Goal: Task Accomplishment & Management: Manage account settings

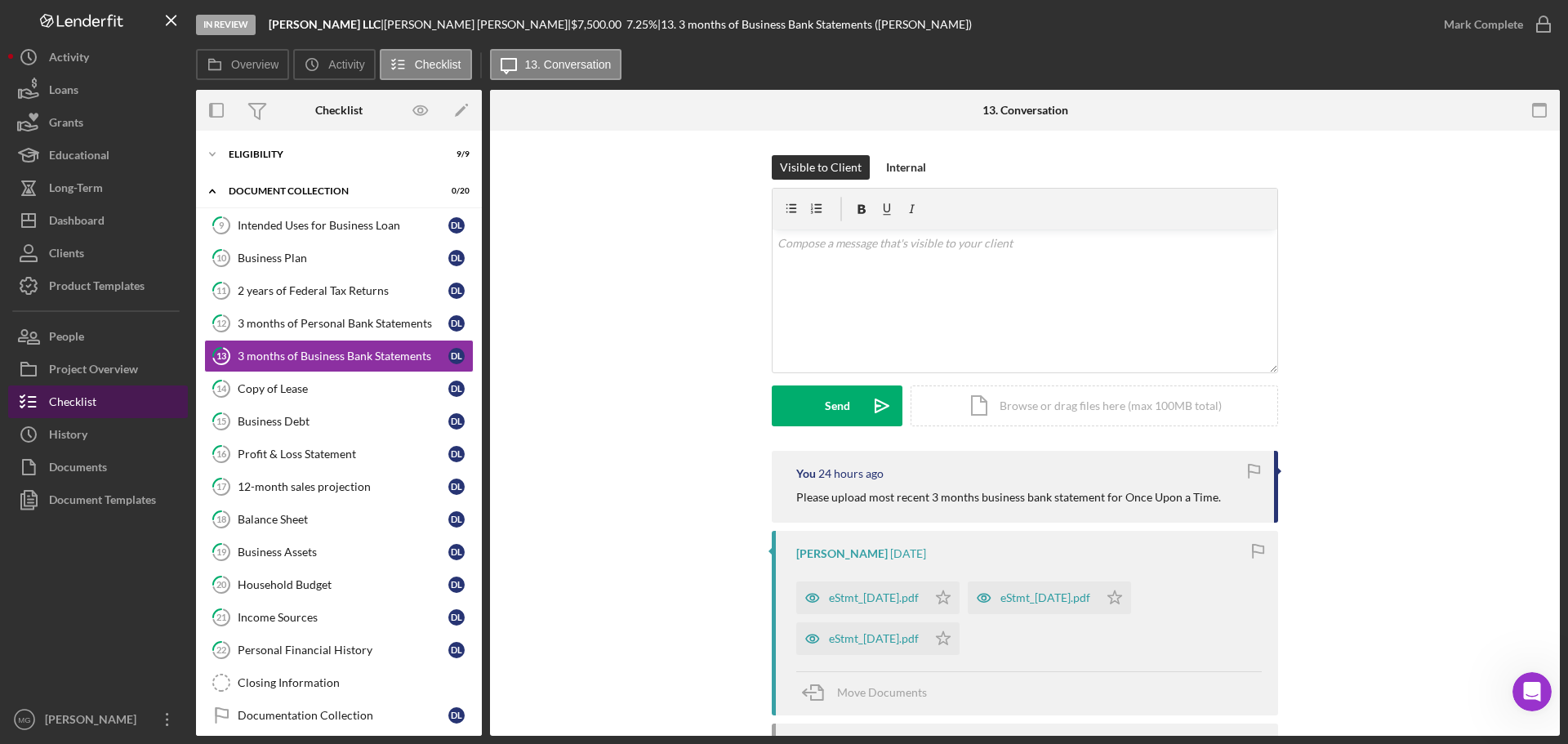
click at [82, 399] on div "Checklist" at bounding box center [72, 403] width 47 height 37
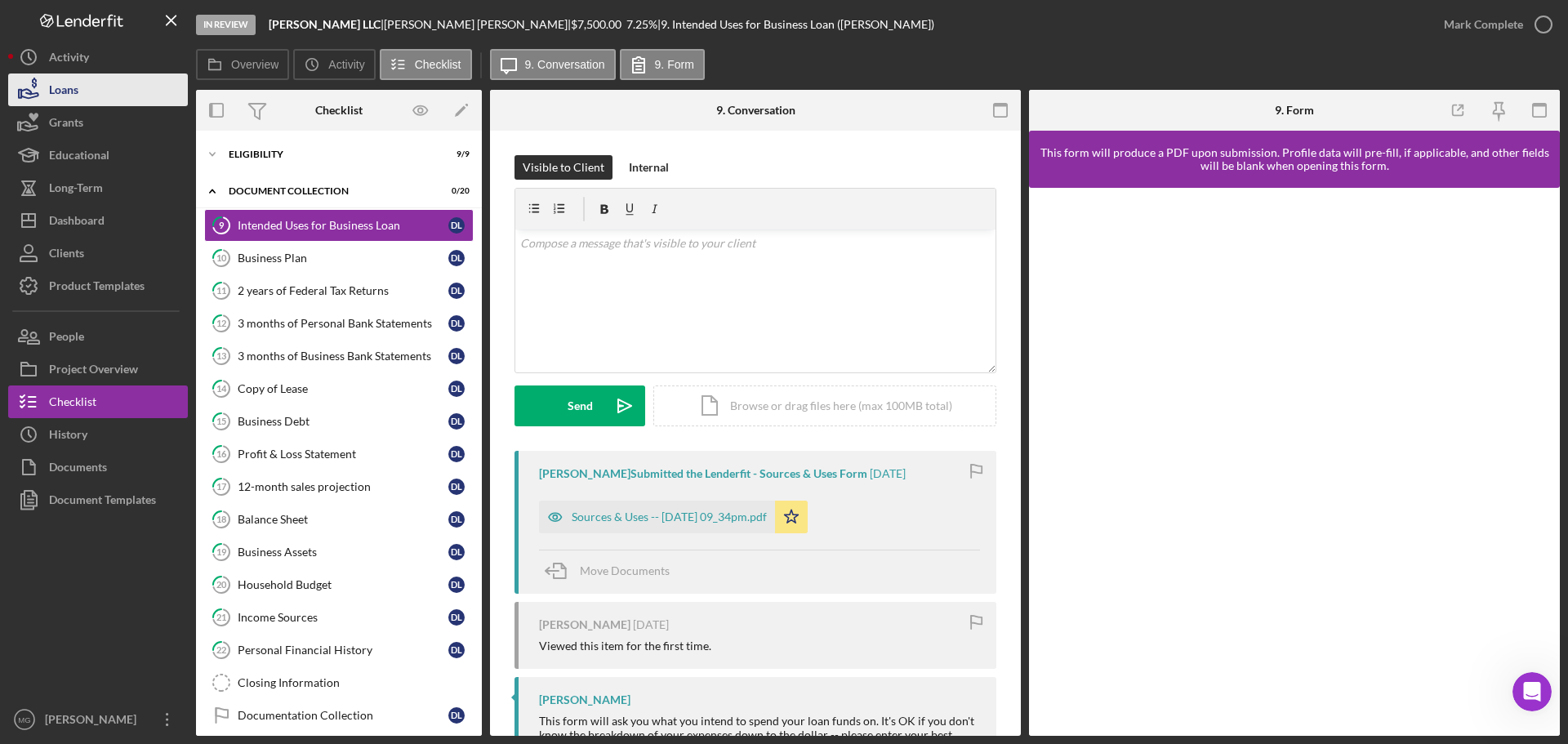
click at [62, 83] on div "Loans" at bounding box center [63, 91] width 29 height 37
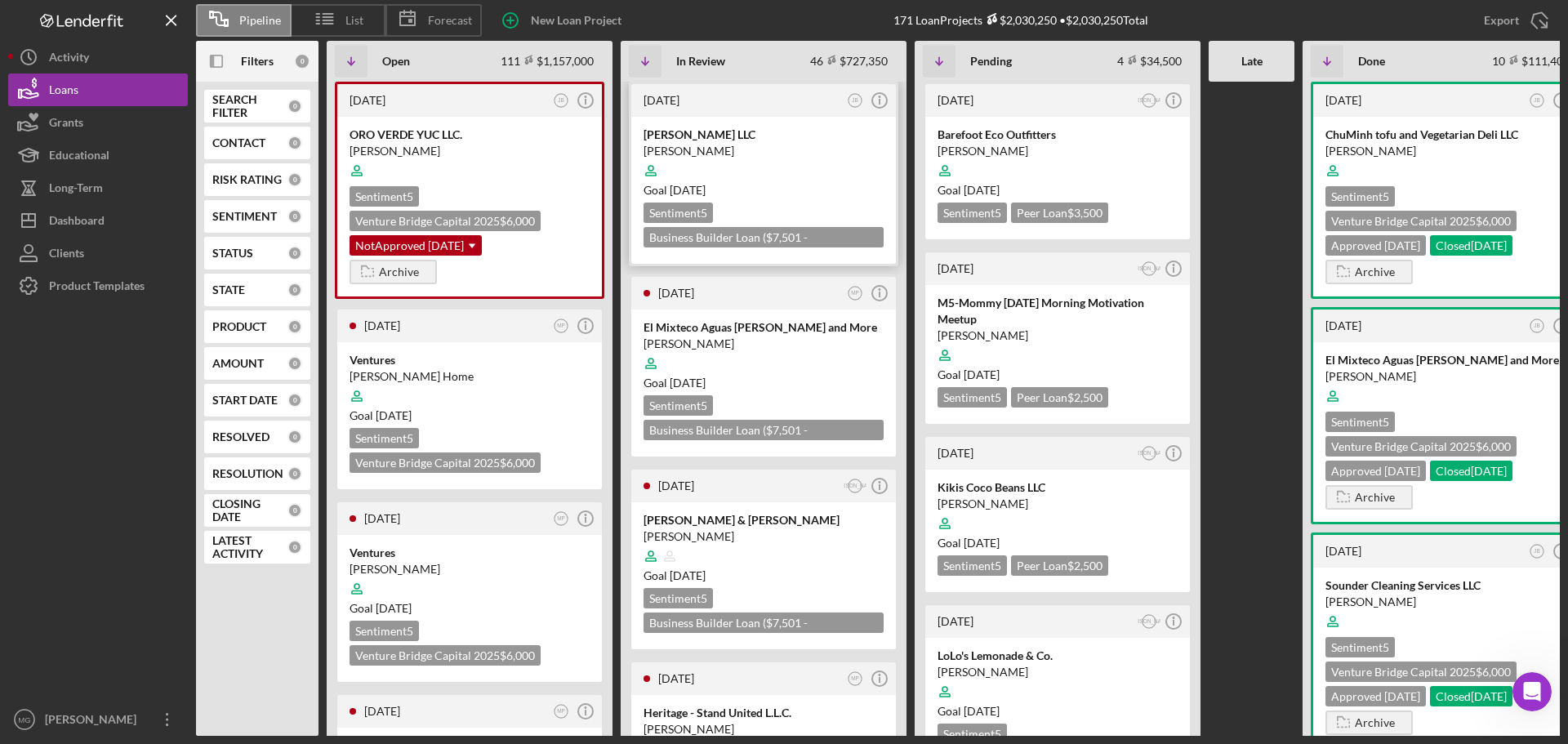
click at [860, 167] on div at bounding box center [763, 171] width 240 height 31
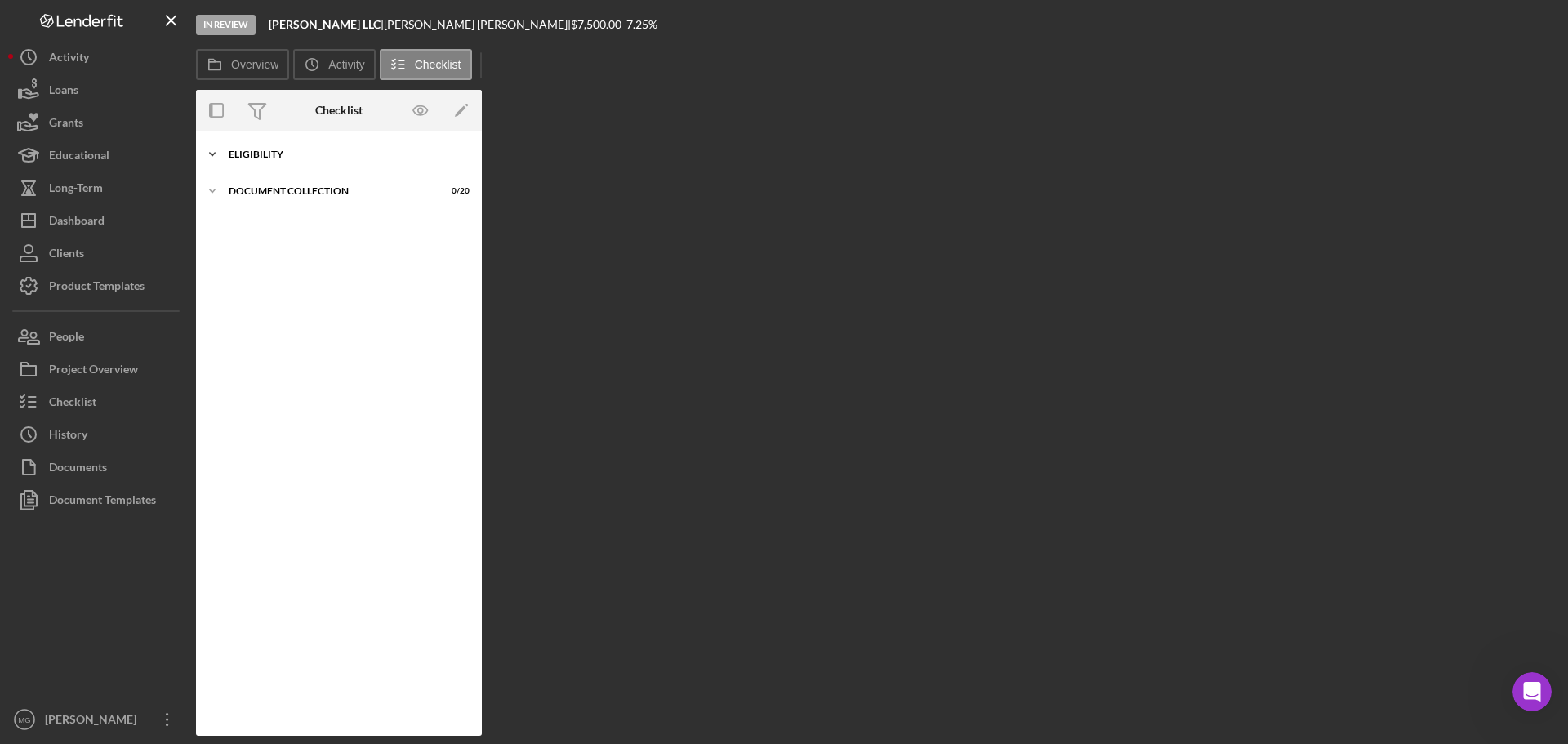
click at [250, 152] on div "Eligibility" at bounding box center [345, 154] width 232 height 9
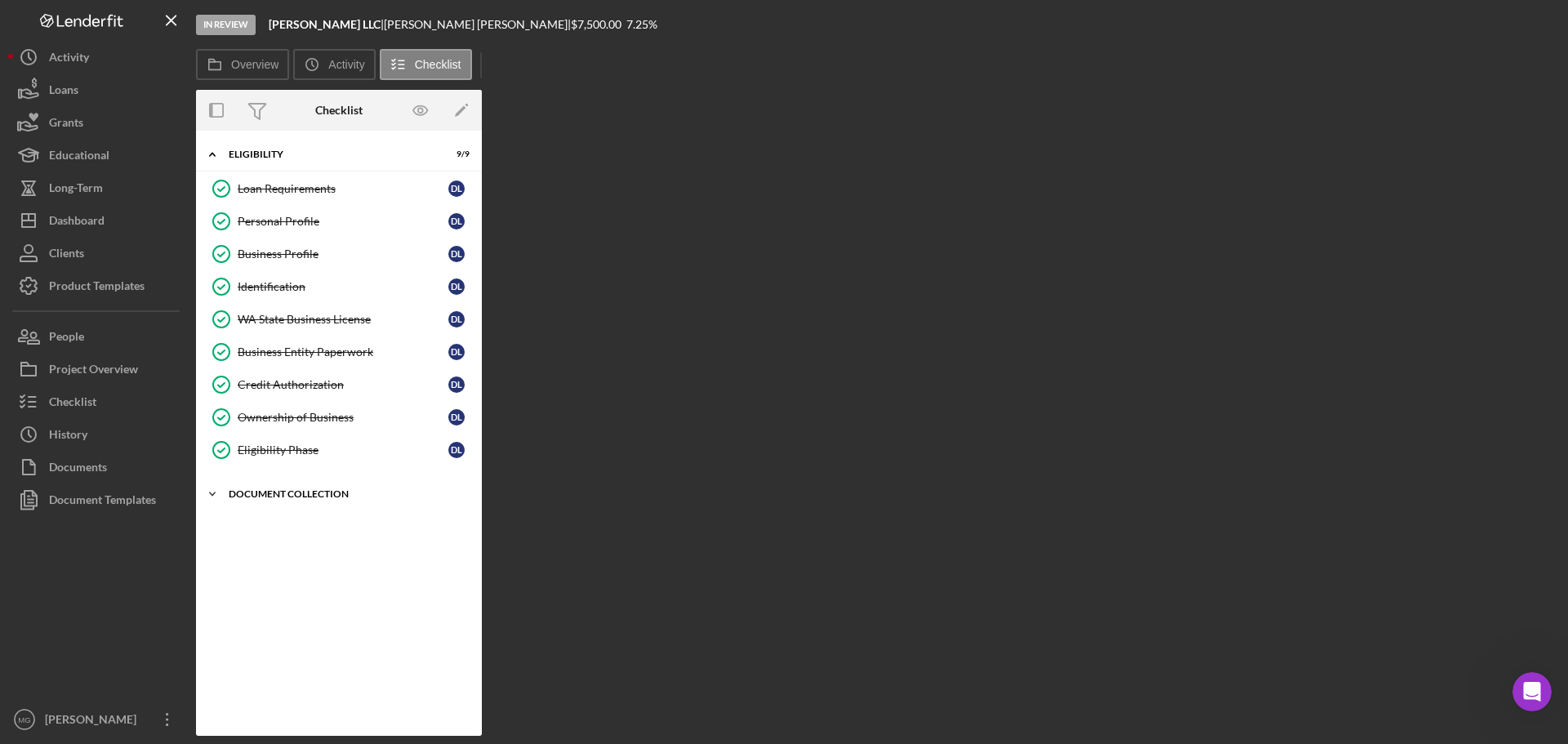
click at [266, 503] on div "Icon/Expander Document Collection 0 / 20" at bounding box center [338, 494] width 286 height 32
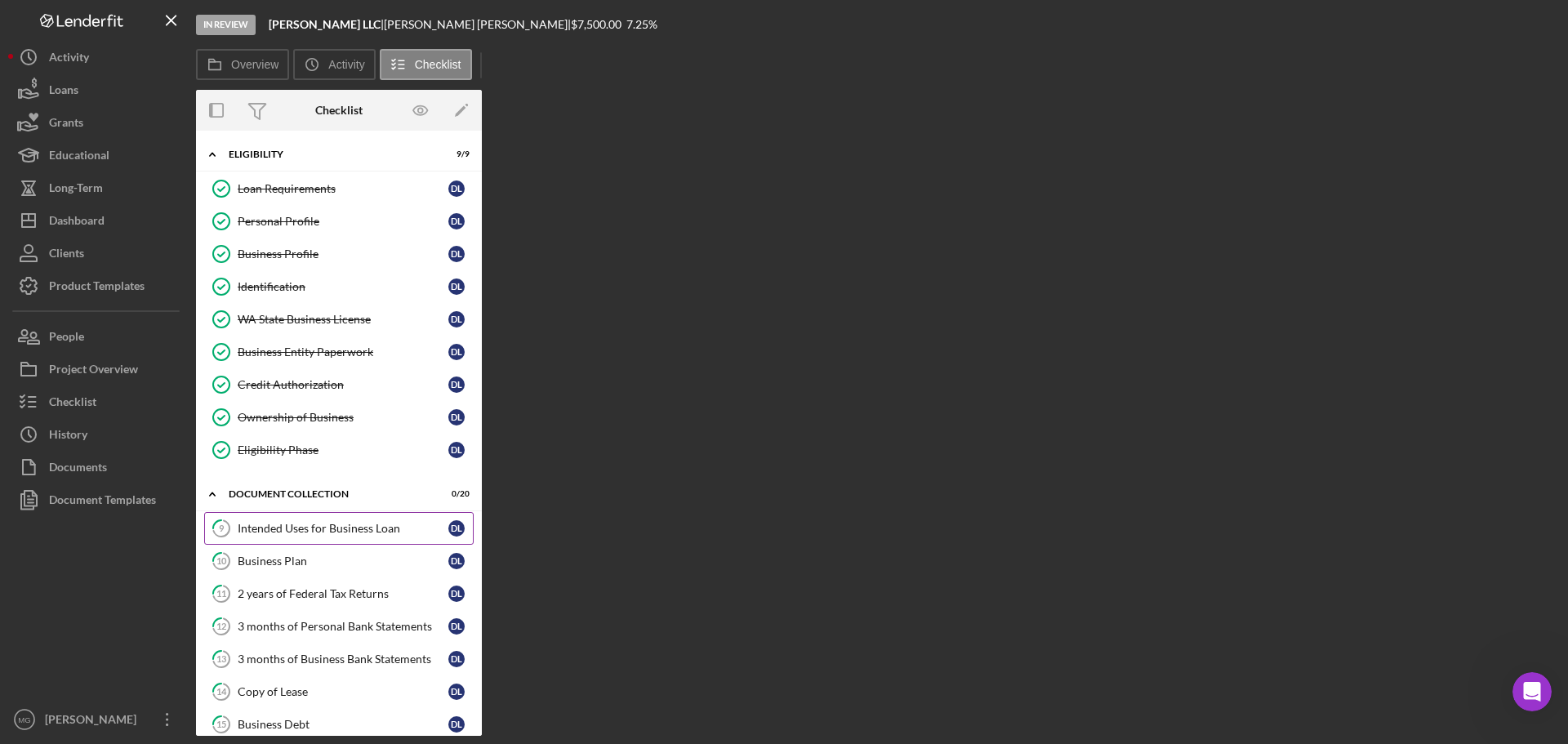
click at [317, 527] on div "Intended Uses for Business Loan" at bounding box center [342, 528] width 211 height 13
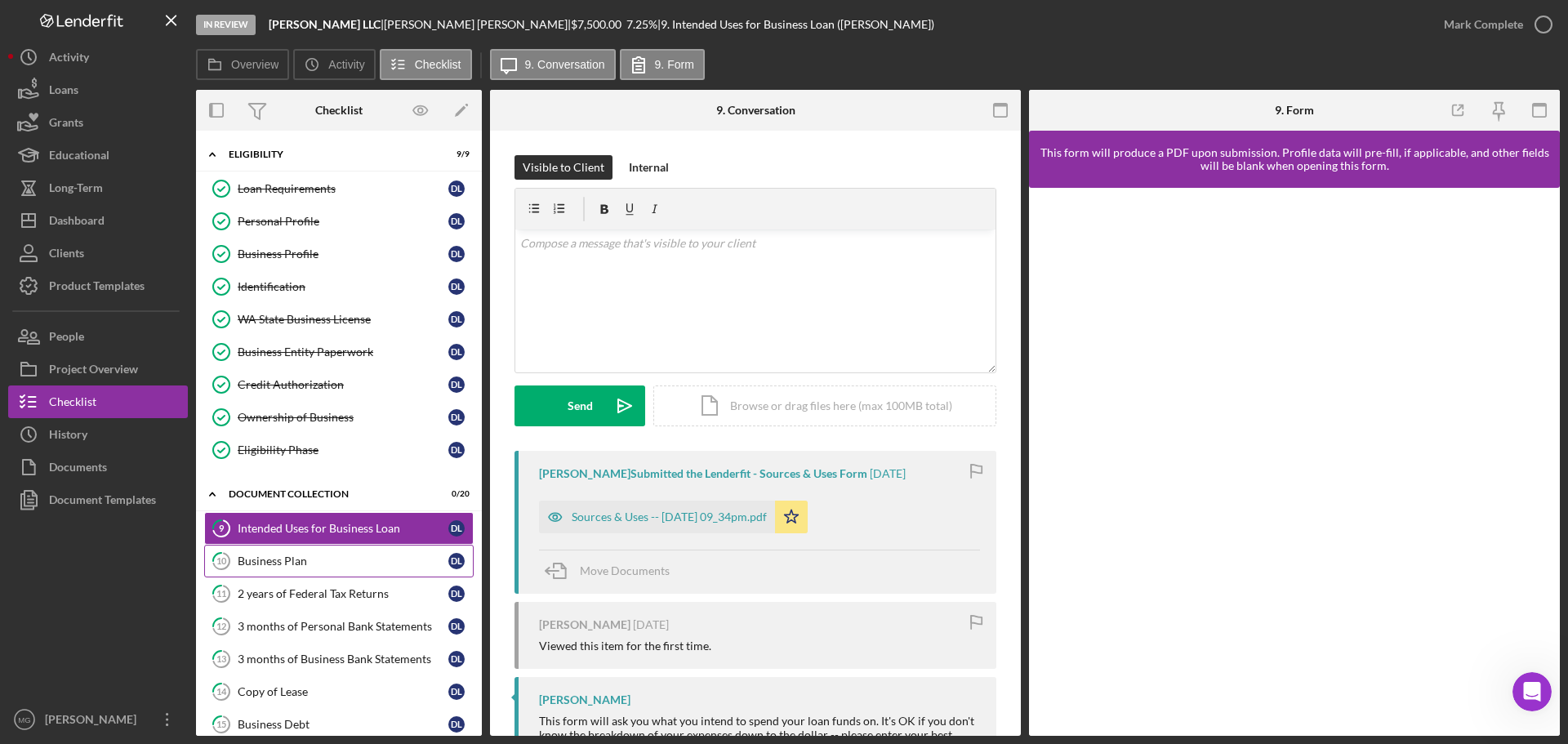
click at [313, 559] on div "Business Plan" at bounding box center [342, 560] width 211 height 13
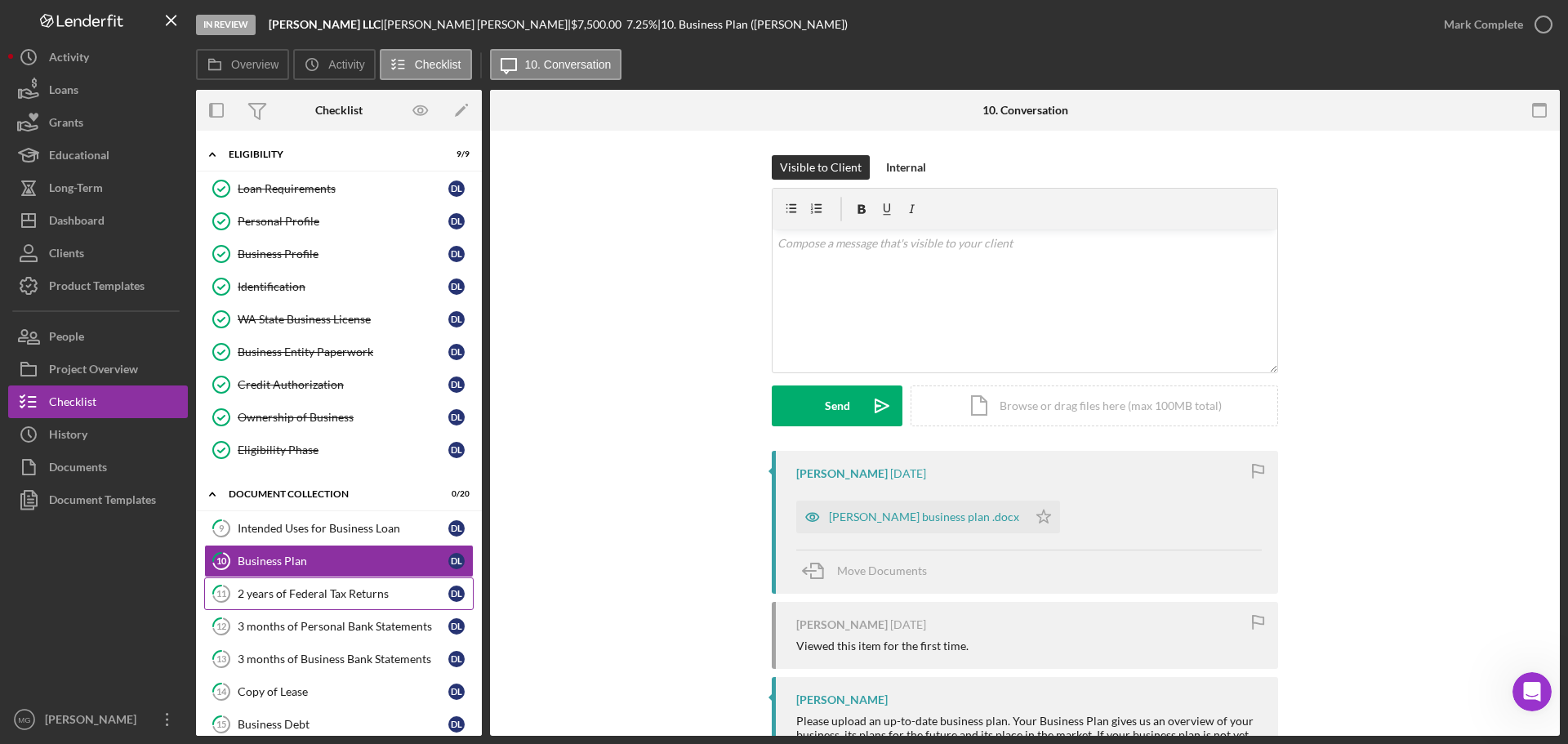
click at [325, 595] on div "2 years of Federal Tax Returns" at bounding box center [342, 593] width 211 height 13
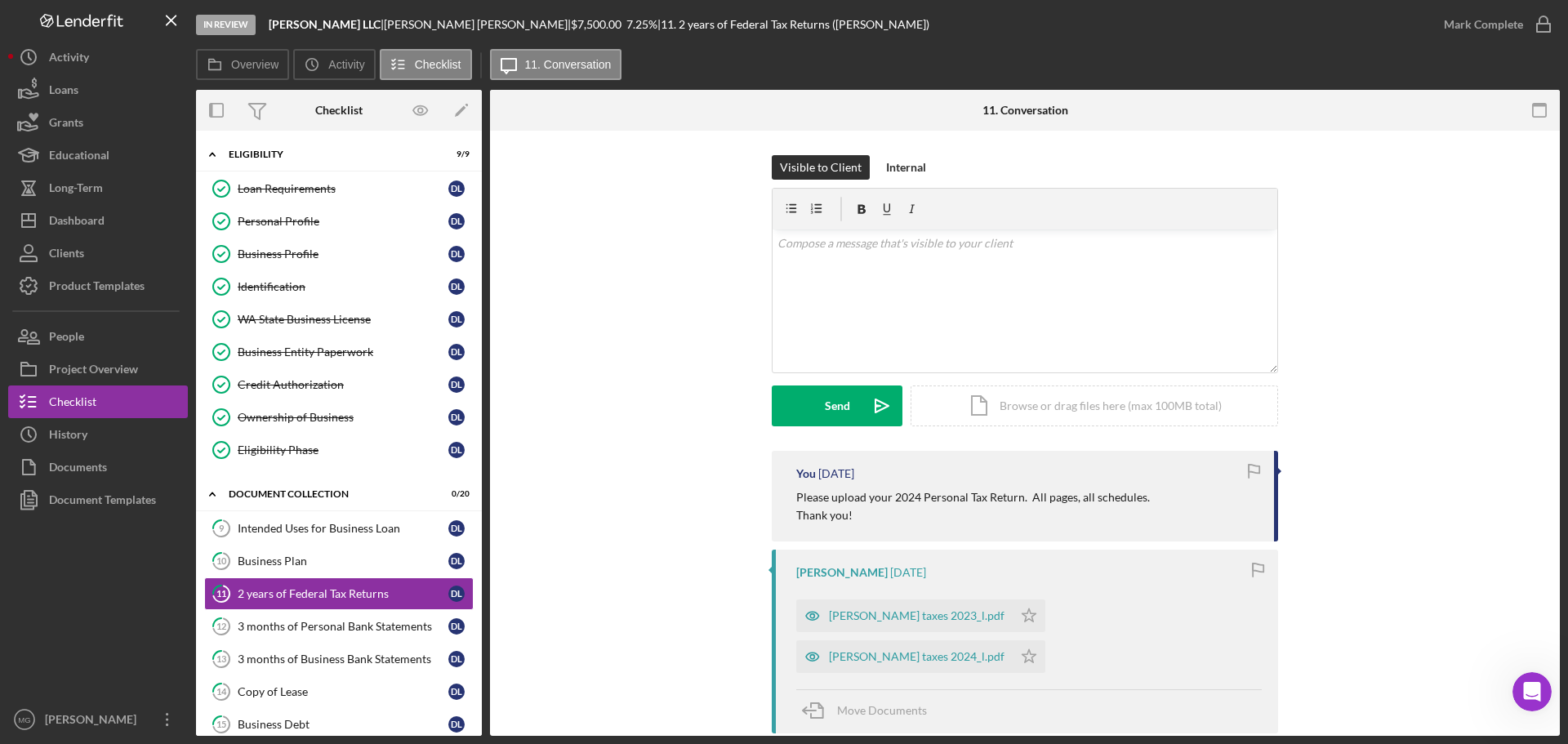
click at [1249, 471] on icon "button" at bounding box center [1253, 472] width 37 height 37
click at [1277, 472] on div at bounding box center [1278, 472] width 4 height 9
click at [299, 630] on div "3 months of Personal Bank Statements" at bounding box center [342, 626] width 211 height 13
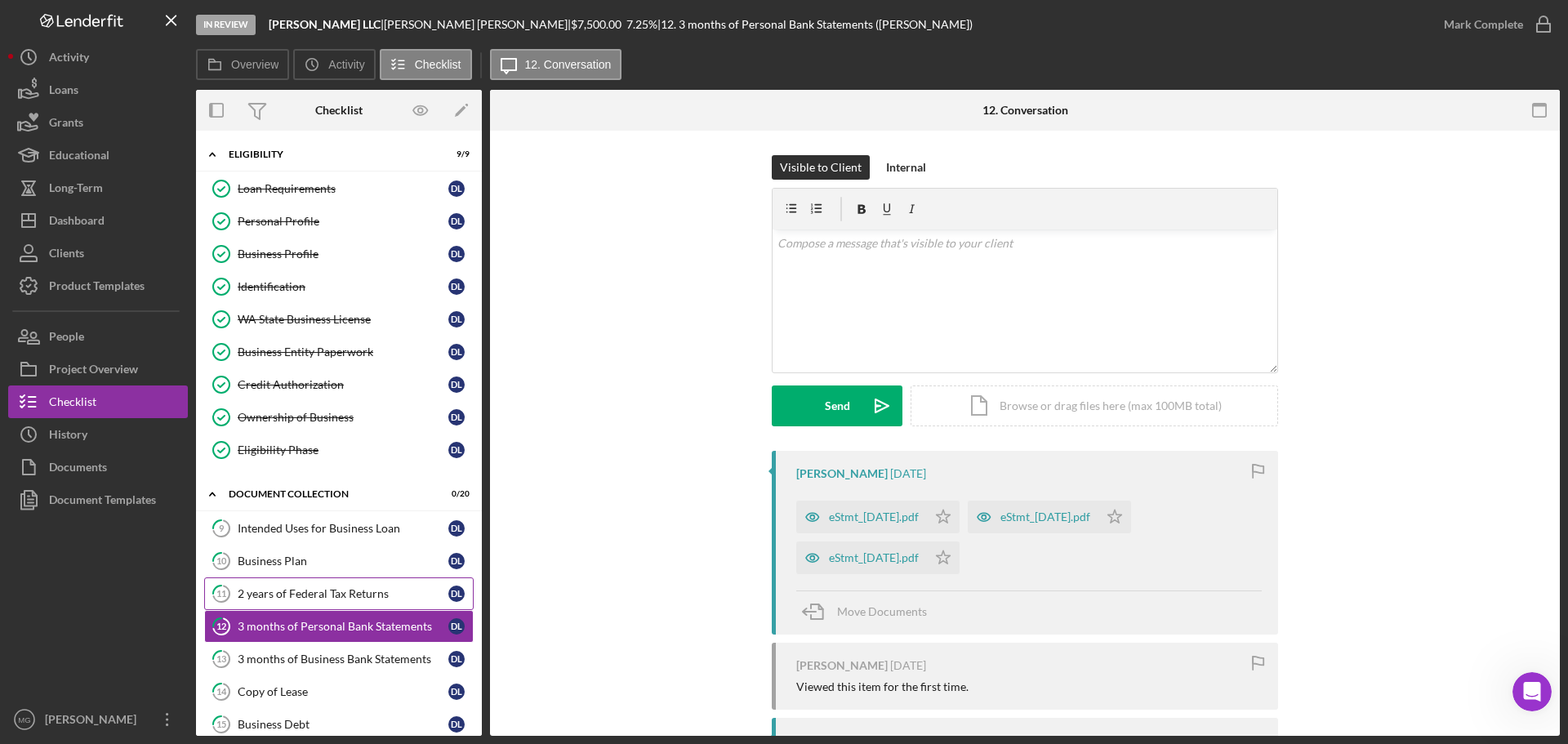
click at [325, 588] on div "2 years of Federal Tax Returns" at bounding box center [342, 593] width 211 height 13
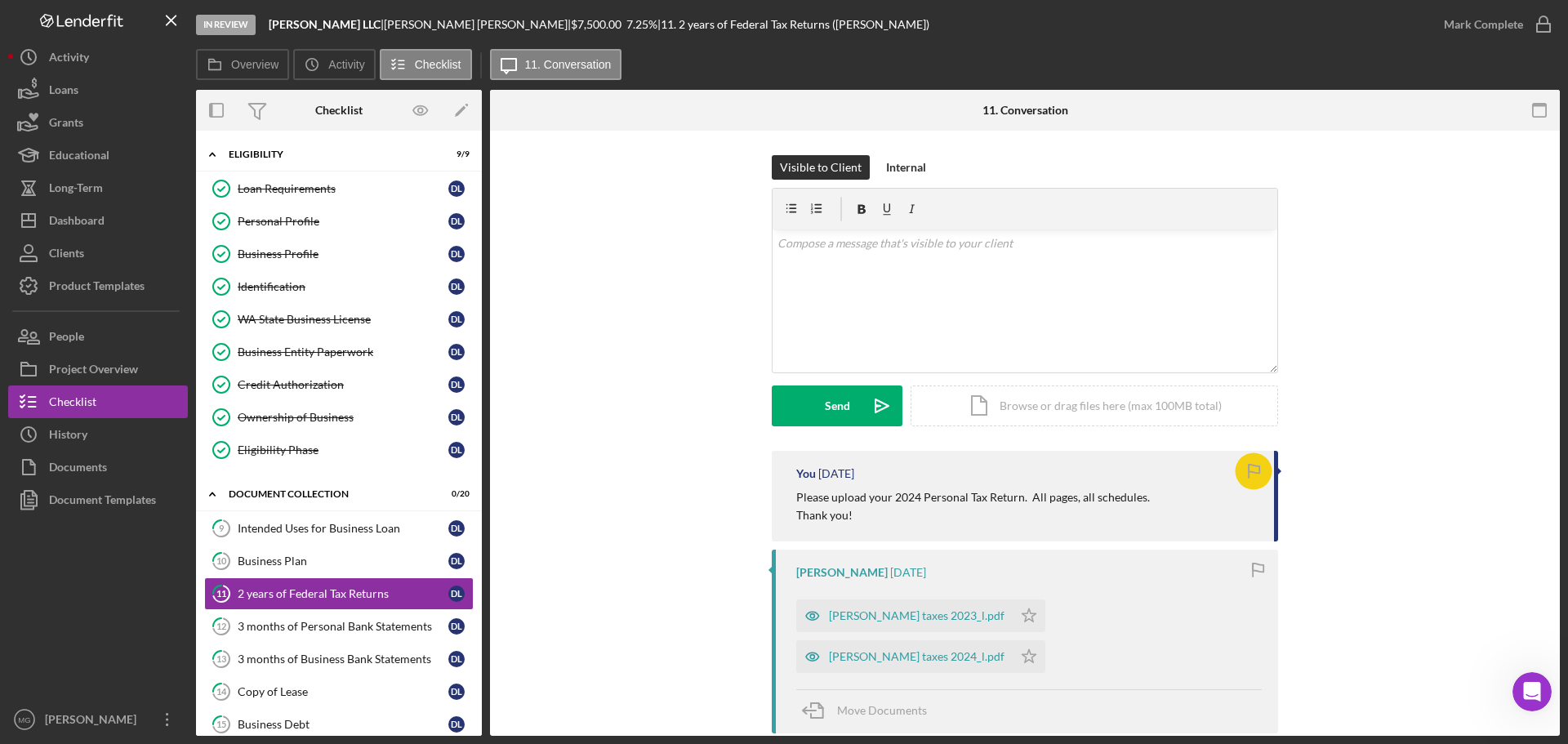
click at [1252, 470] on icon "button" at bounding box center [1253, 472] width 37 height 37
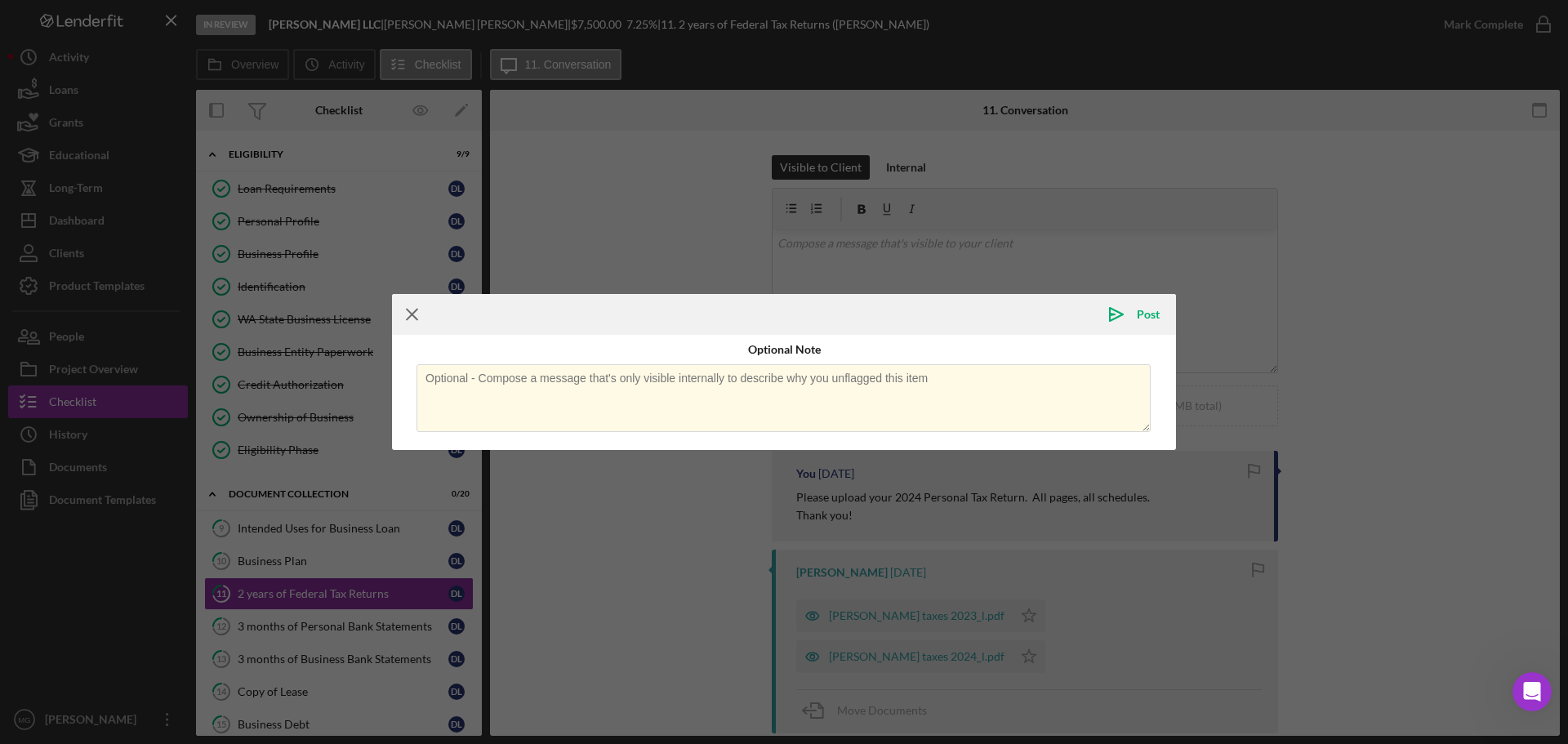
click at [414, 313] on line at bounding box center [412, 314] width 10 height 10
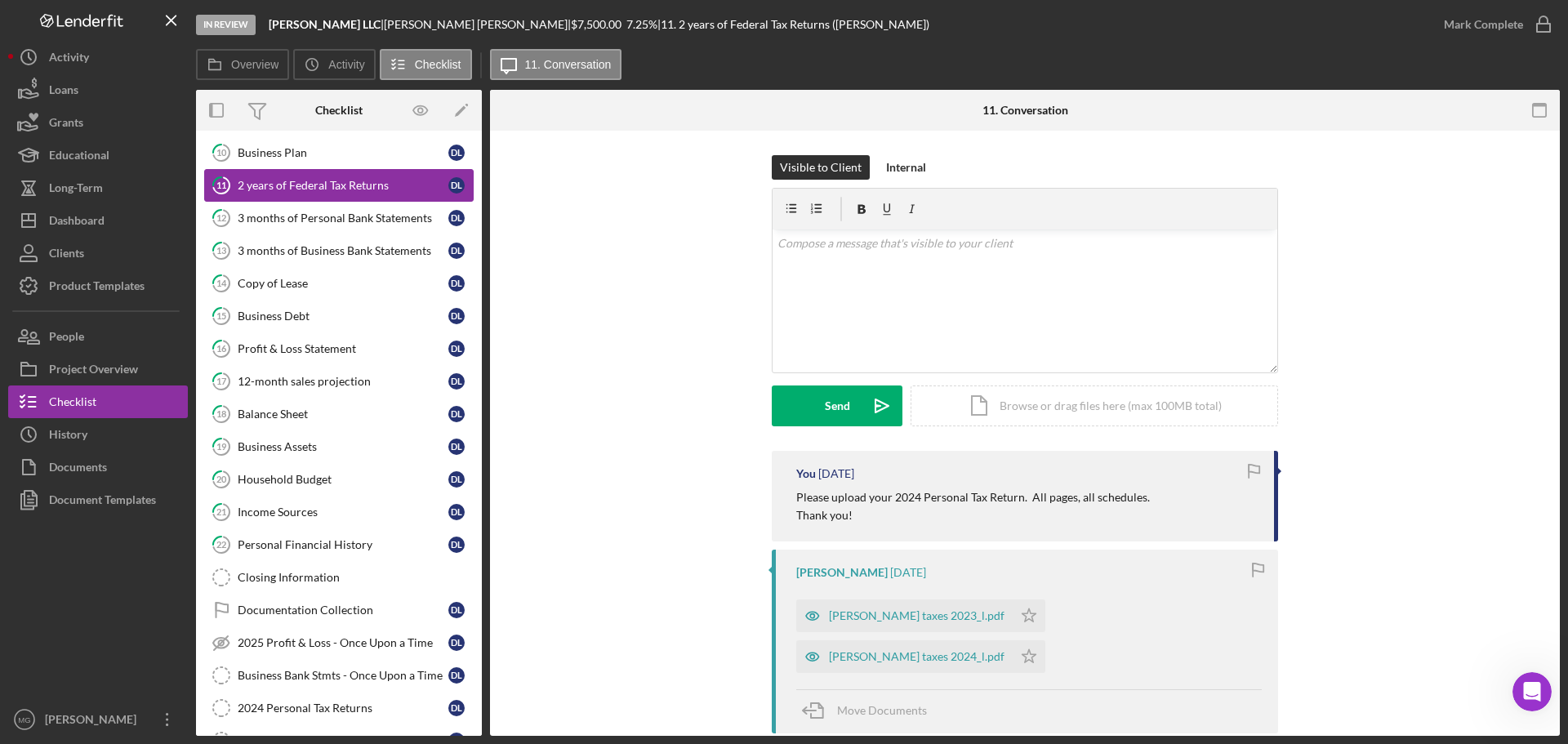
scroll to position [446, 0]
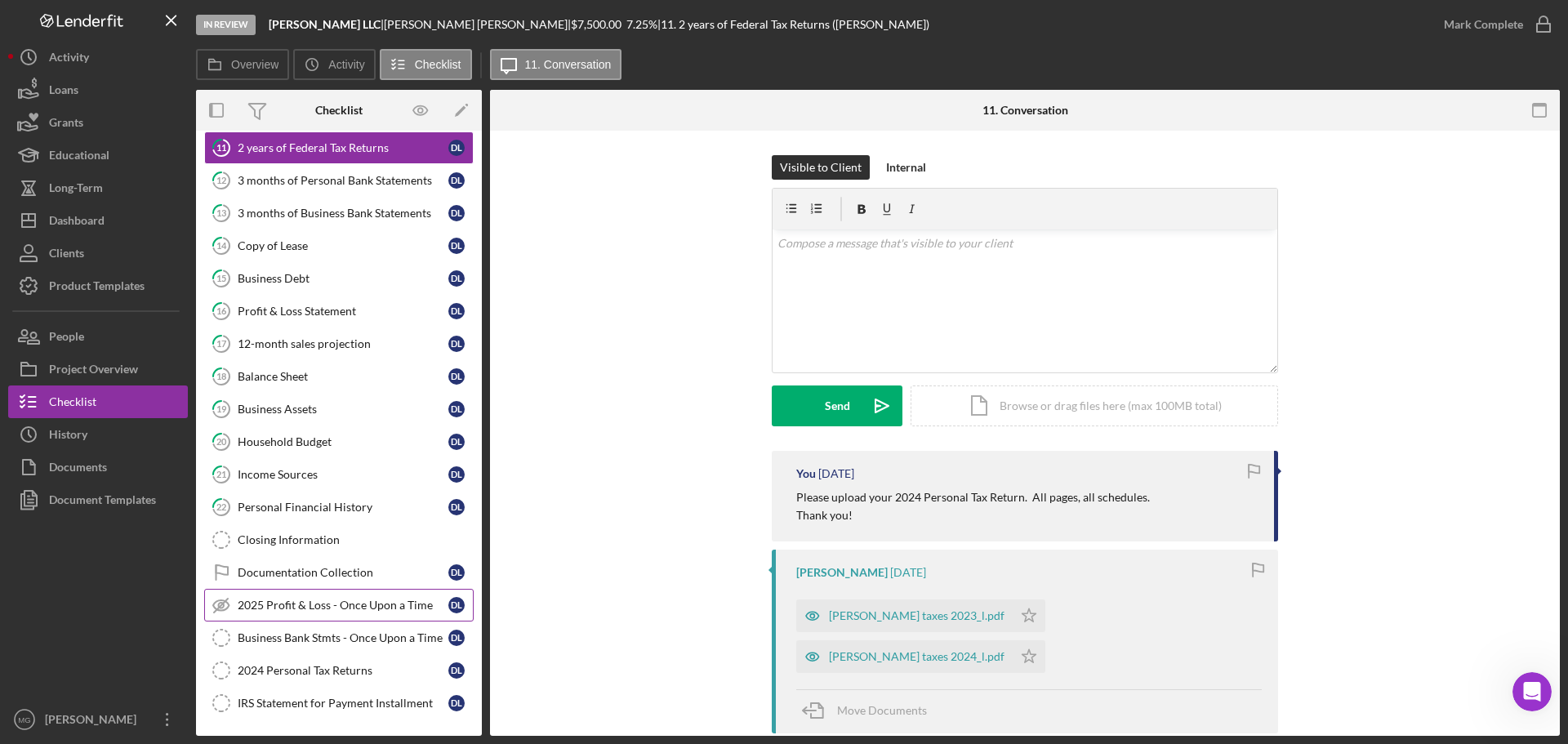
click at [412, 604] on div "2025 Profit & Loss - Once Upon a Time" at bounding box center [342, 605] width 211 height 13
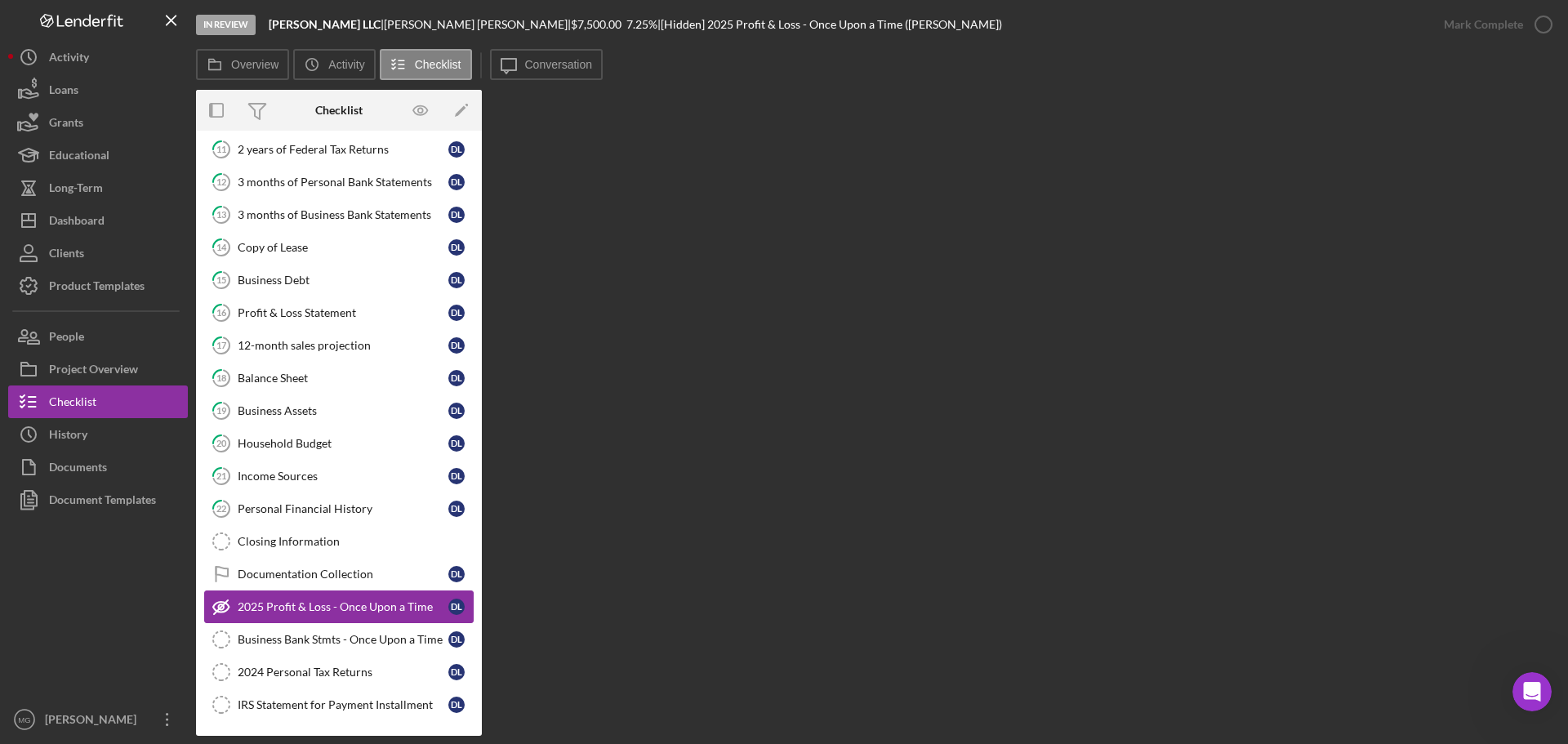
scroll to position [446, 0]
click at [416, 109] on icon "button" at bounding box center [420, 110] width 37 height 37
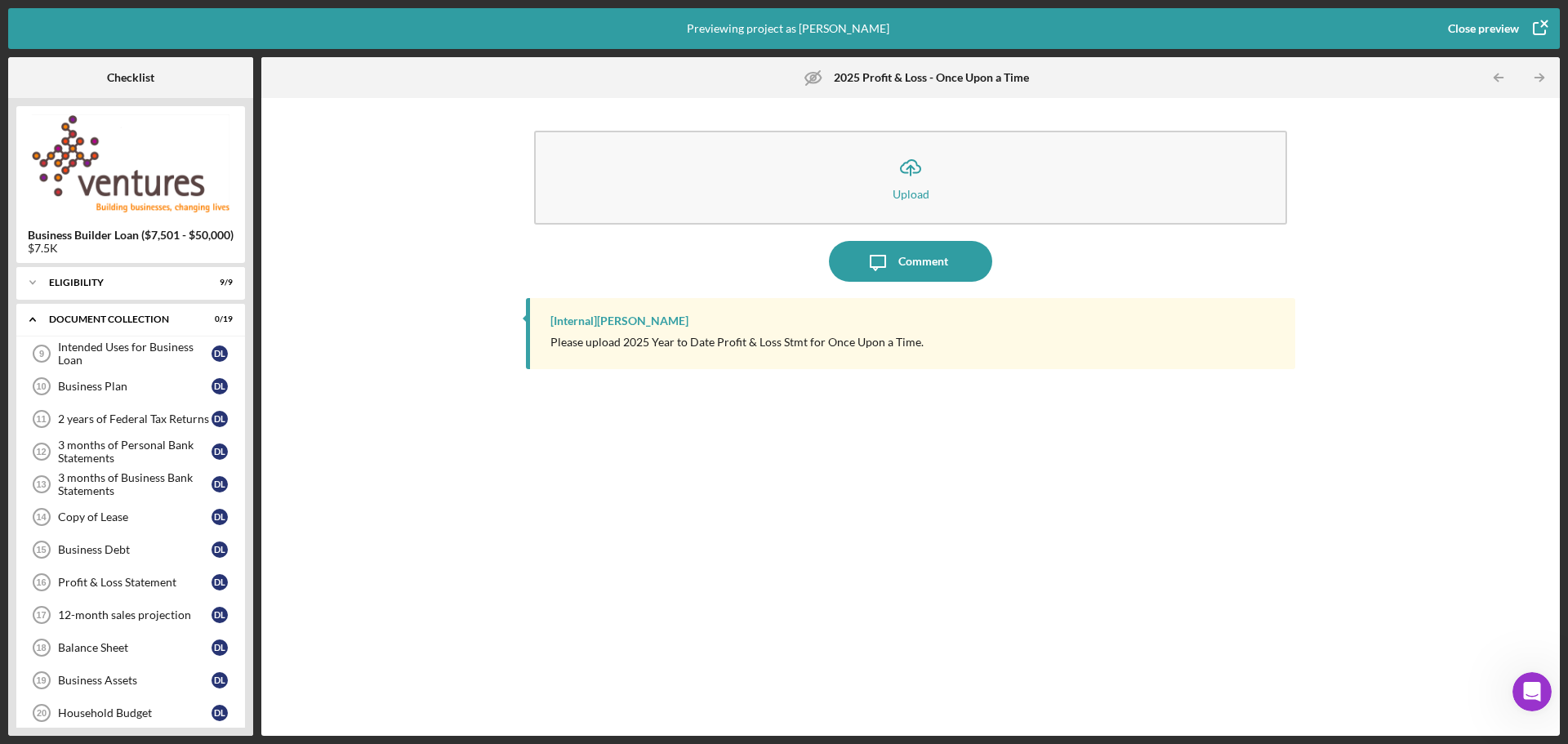
scroll to position [247, 0]
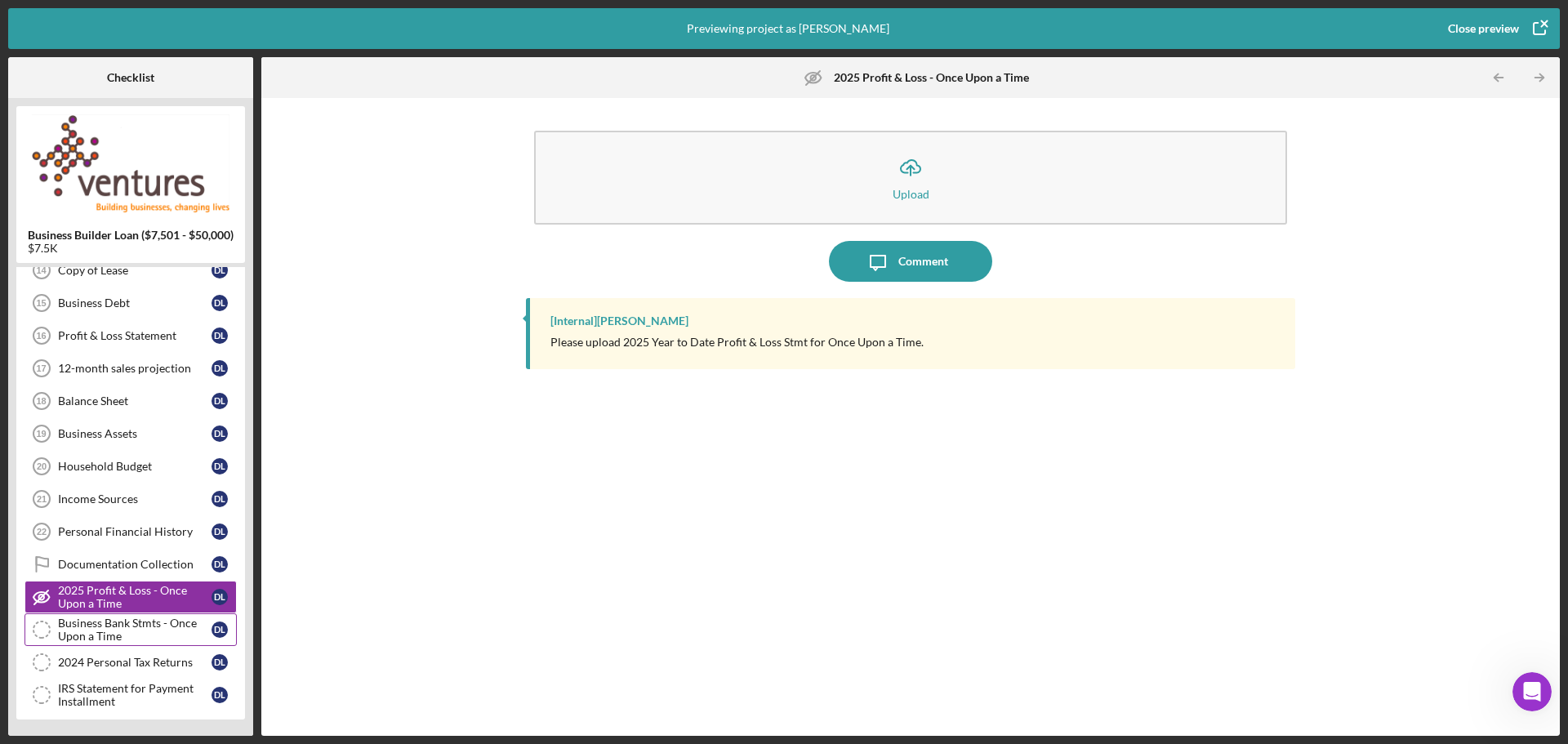
click at [125, 632] on div "Business Bank Stmts - Once Upon a Time" at bounding box center [135, 630] width 154 height 26
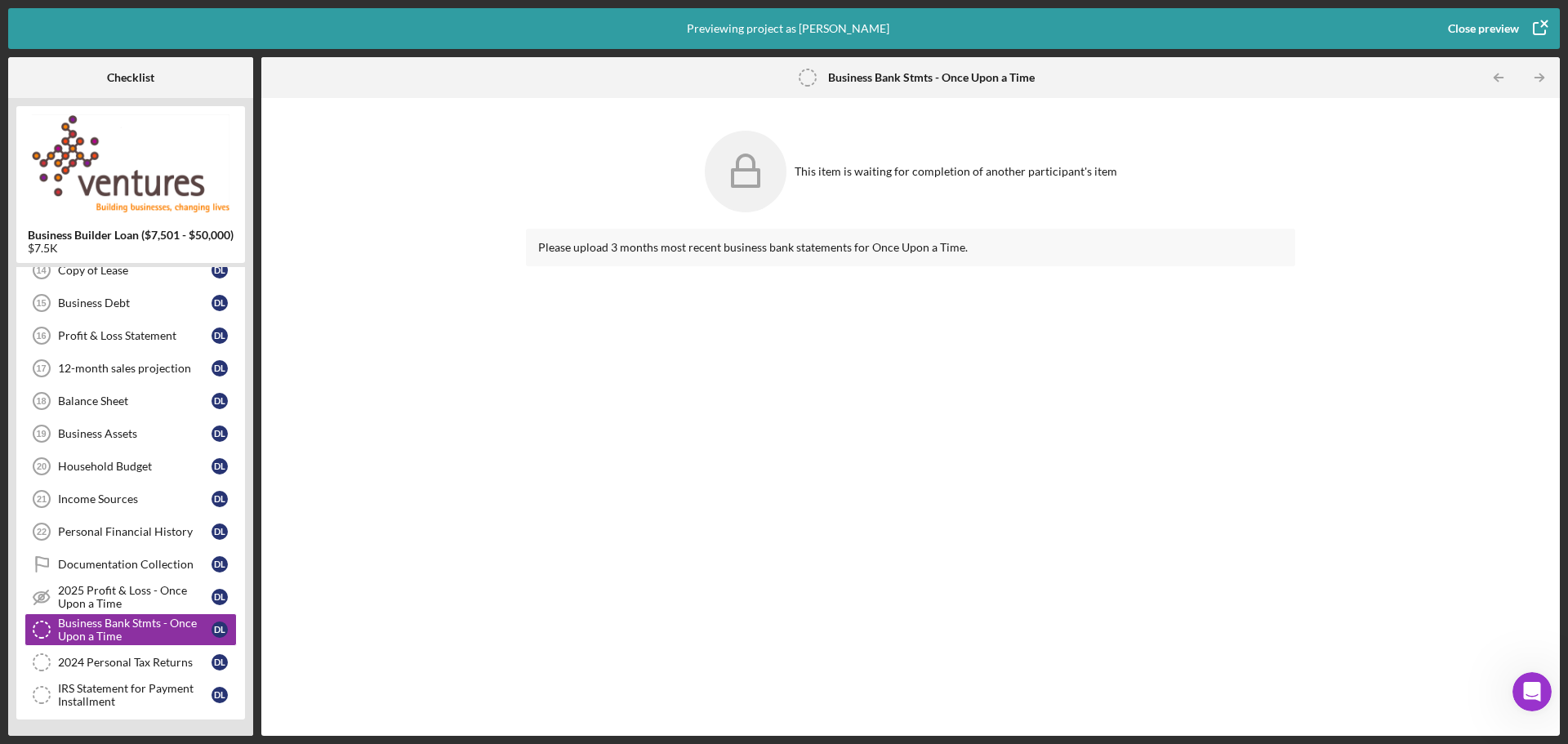
click at [1547, 25] on icon "button" at bounding box center [1539, 29] width 41 height 41
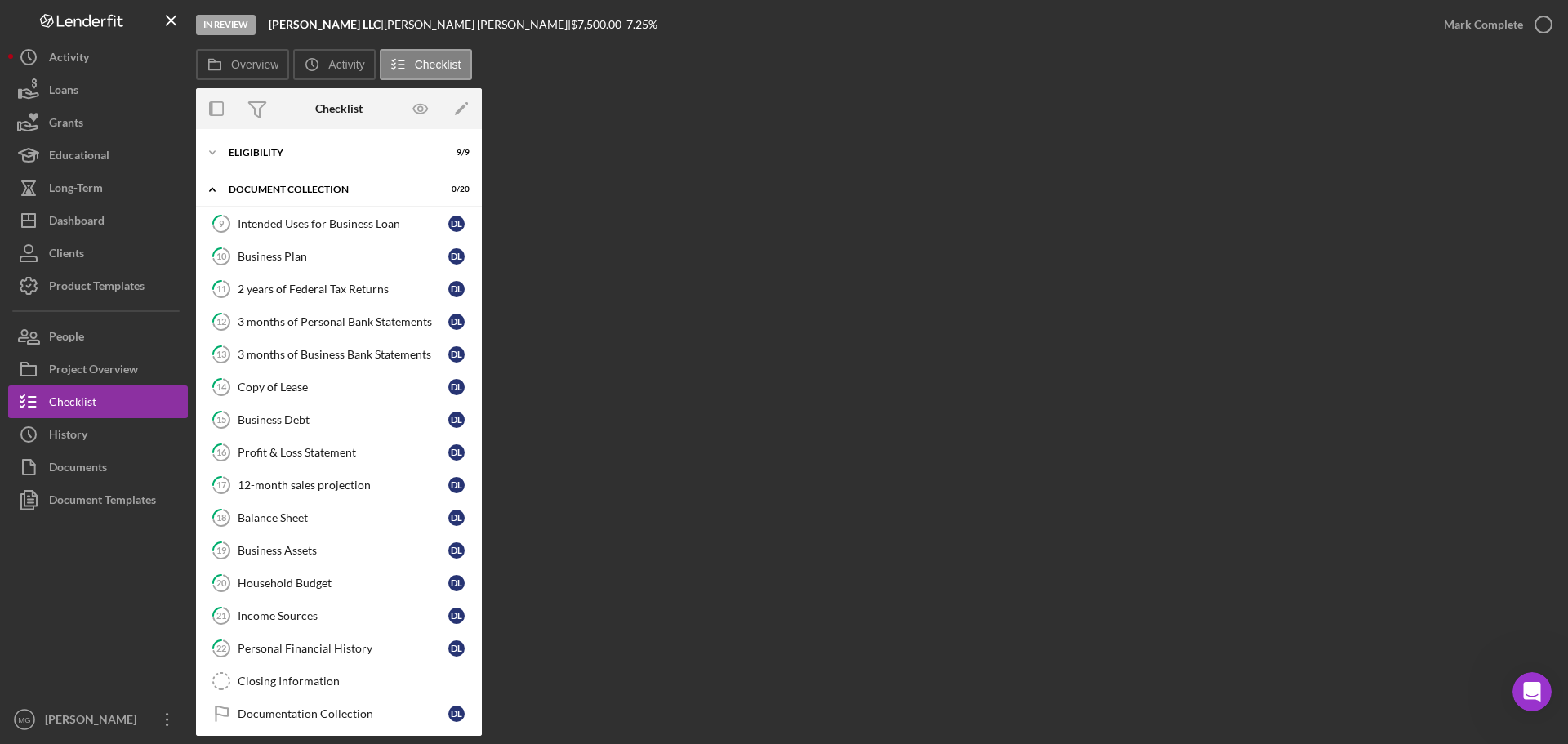
scroll to position [141, 0]
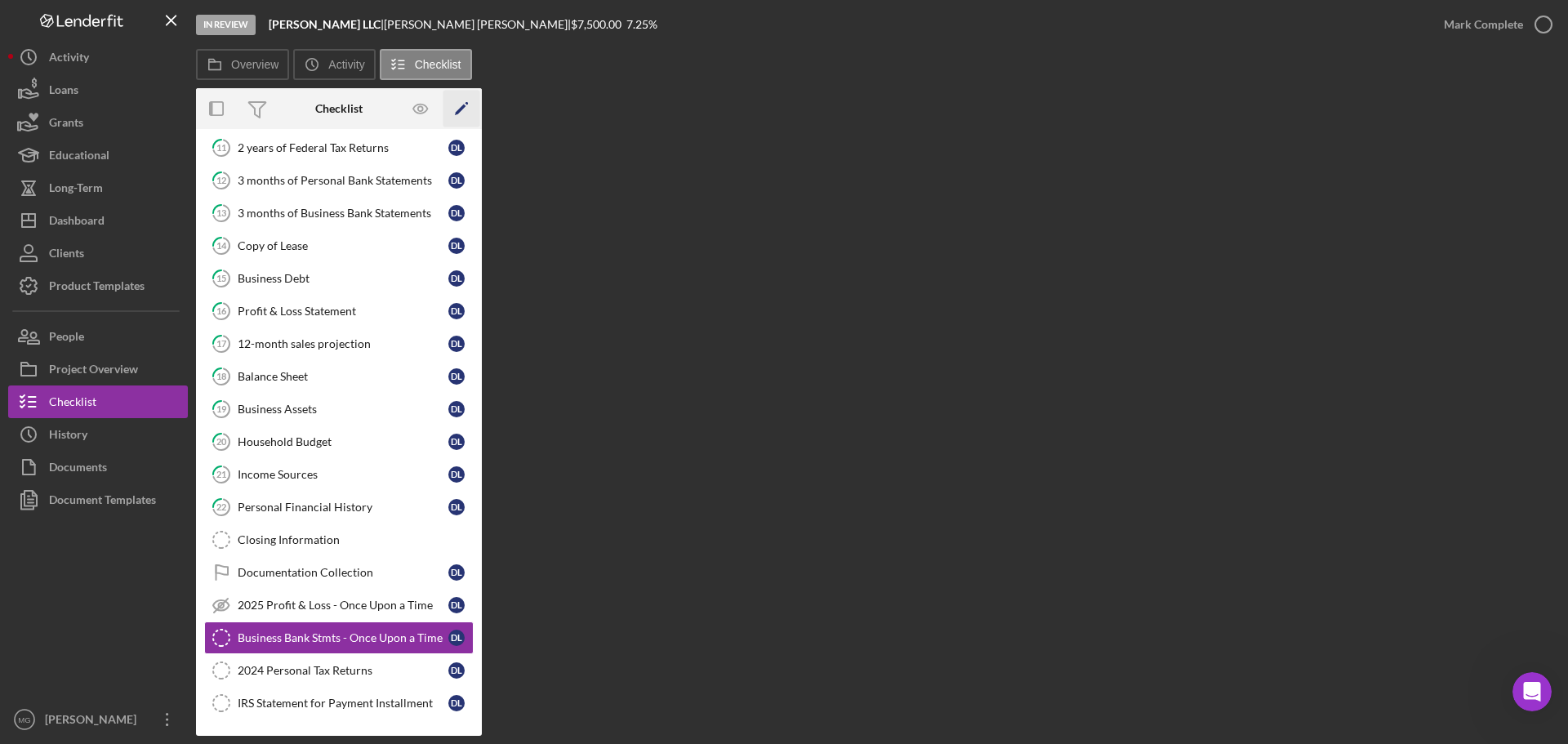
click at [462, 106] on polygon "button" at bounding box center [459, 109] width 11 height 11
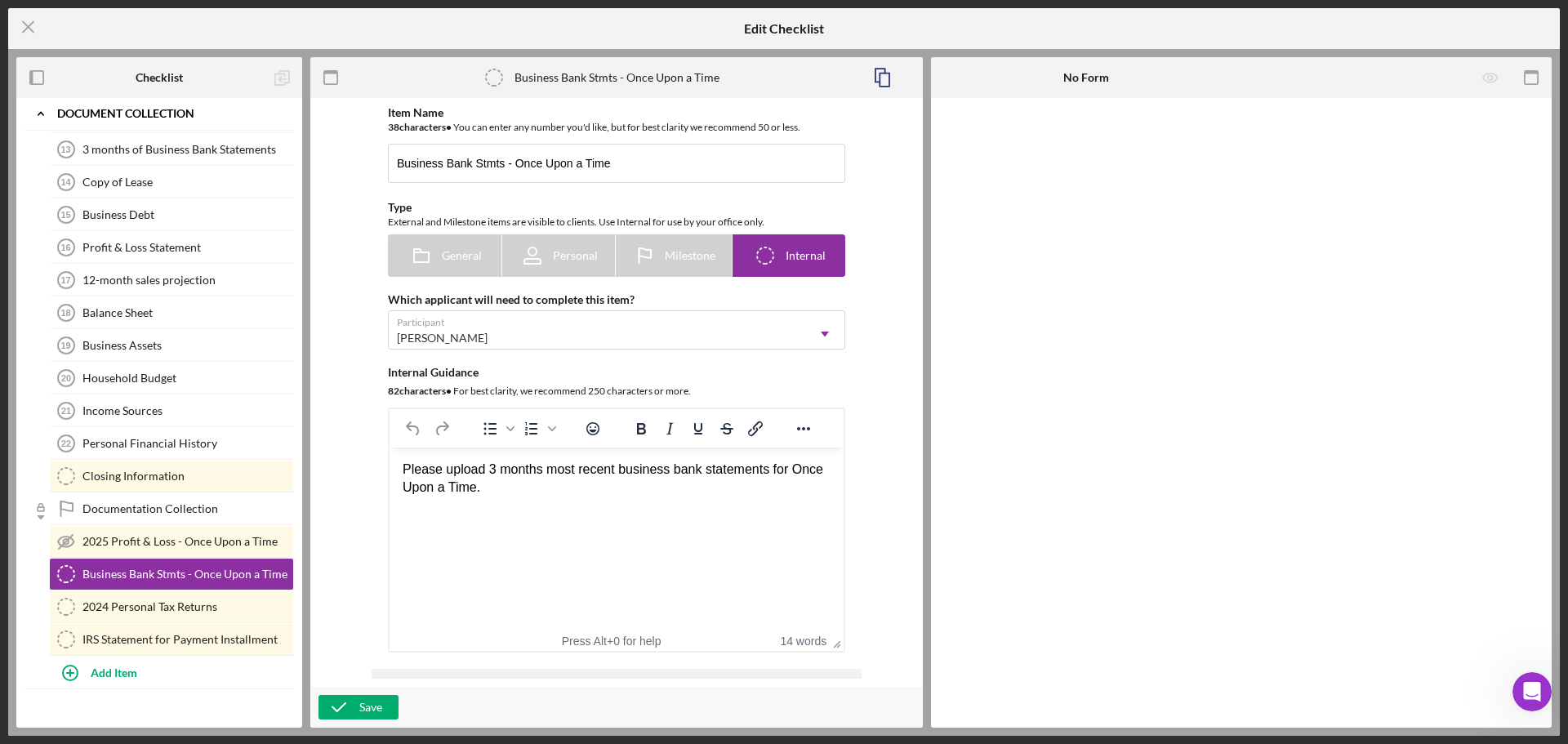
scroll to position [165, 0]
click at [158, 603] on div "2024 Personal Tax Returns" at bounding box center [188, 604] width 211 height 13
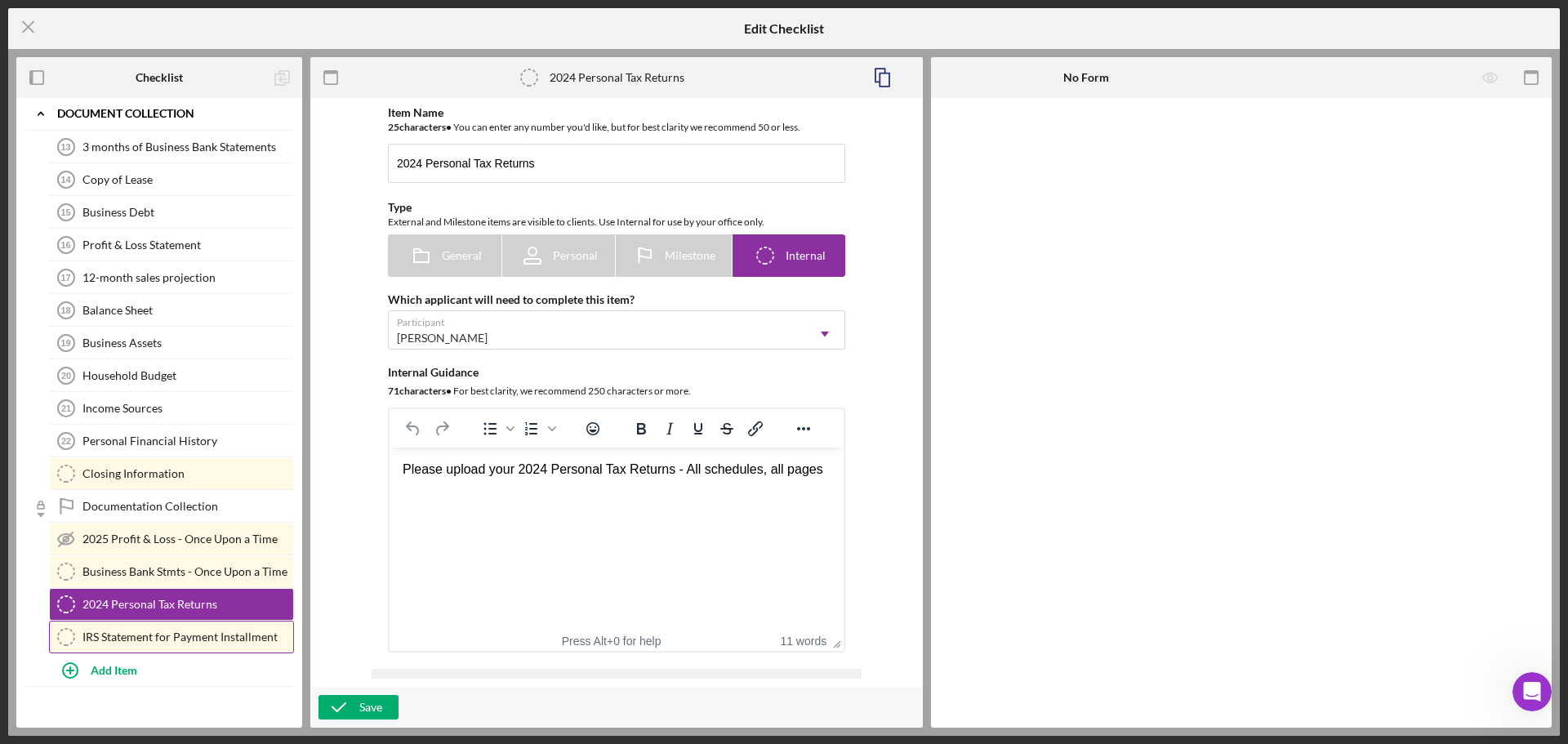
click at [160, 642] on div "IRS Statement for Payment Installment" at bounding box center [188, 636] width 211 height 13
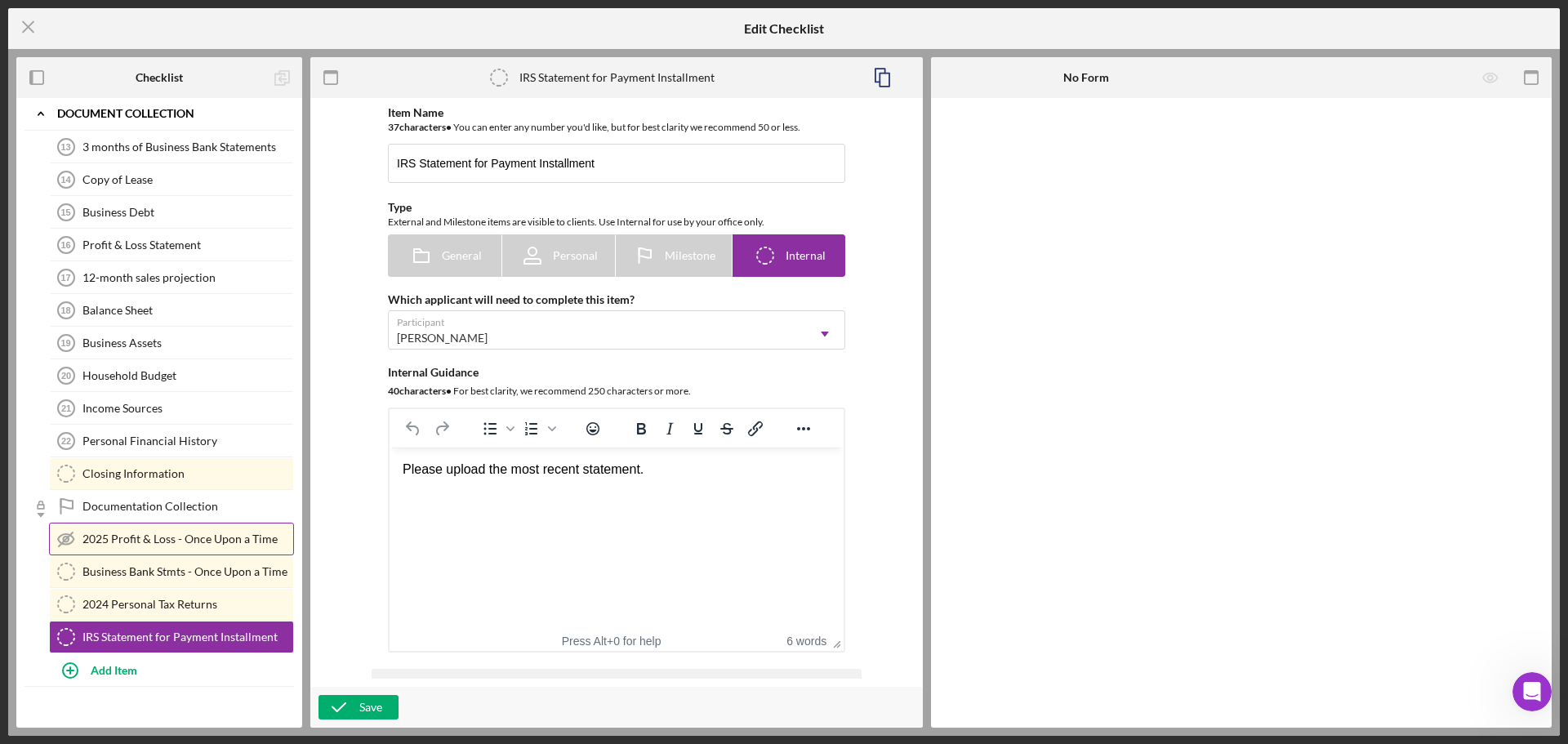
click at [138, 540] on div "2025 Profit & Loss - Once Upon a Time" at bounding box center [188, 538] width 211 height 13
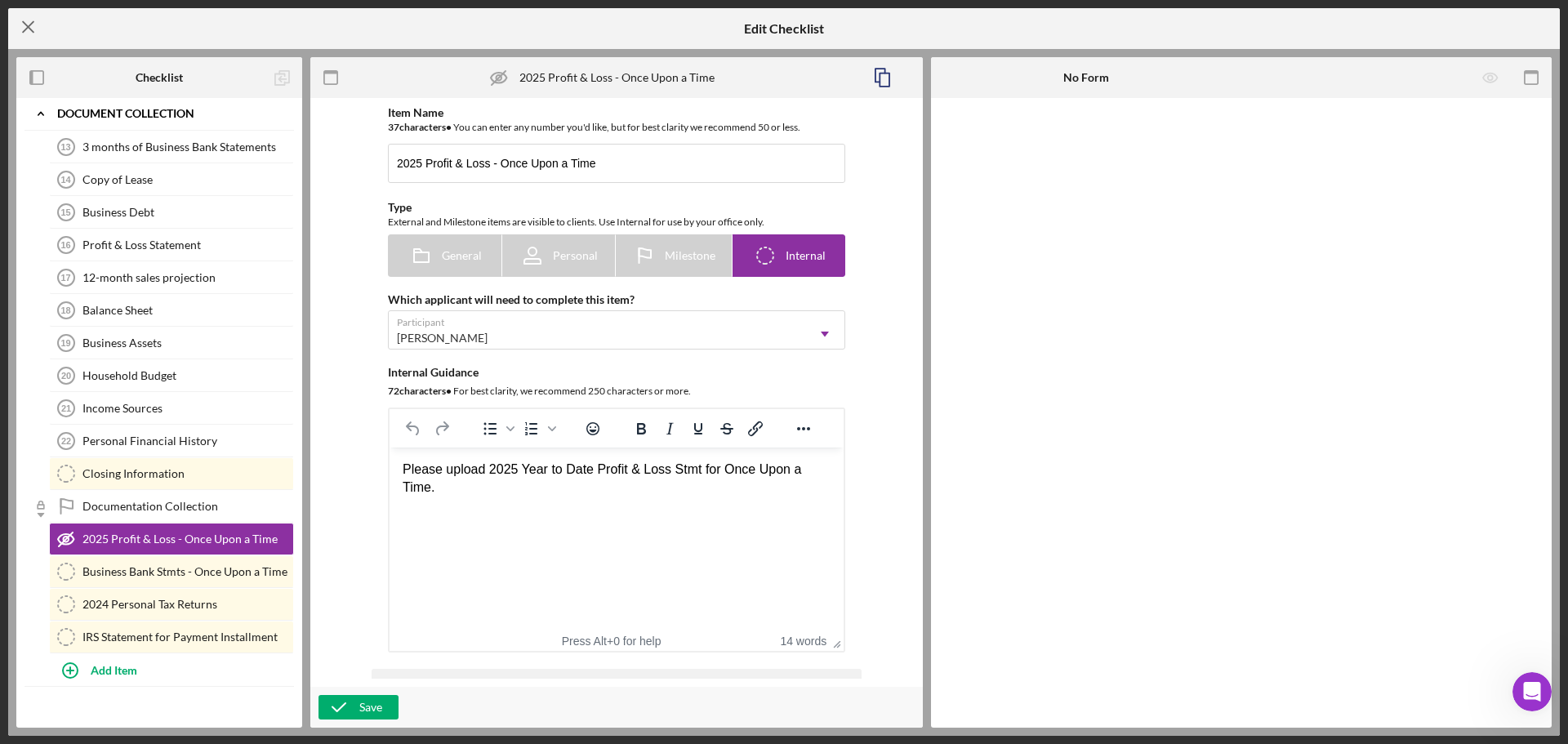
click at [26, 26] on line at bounding box center [28, 27] width 10 height 10
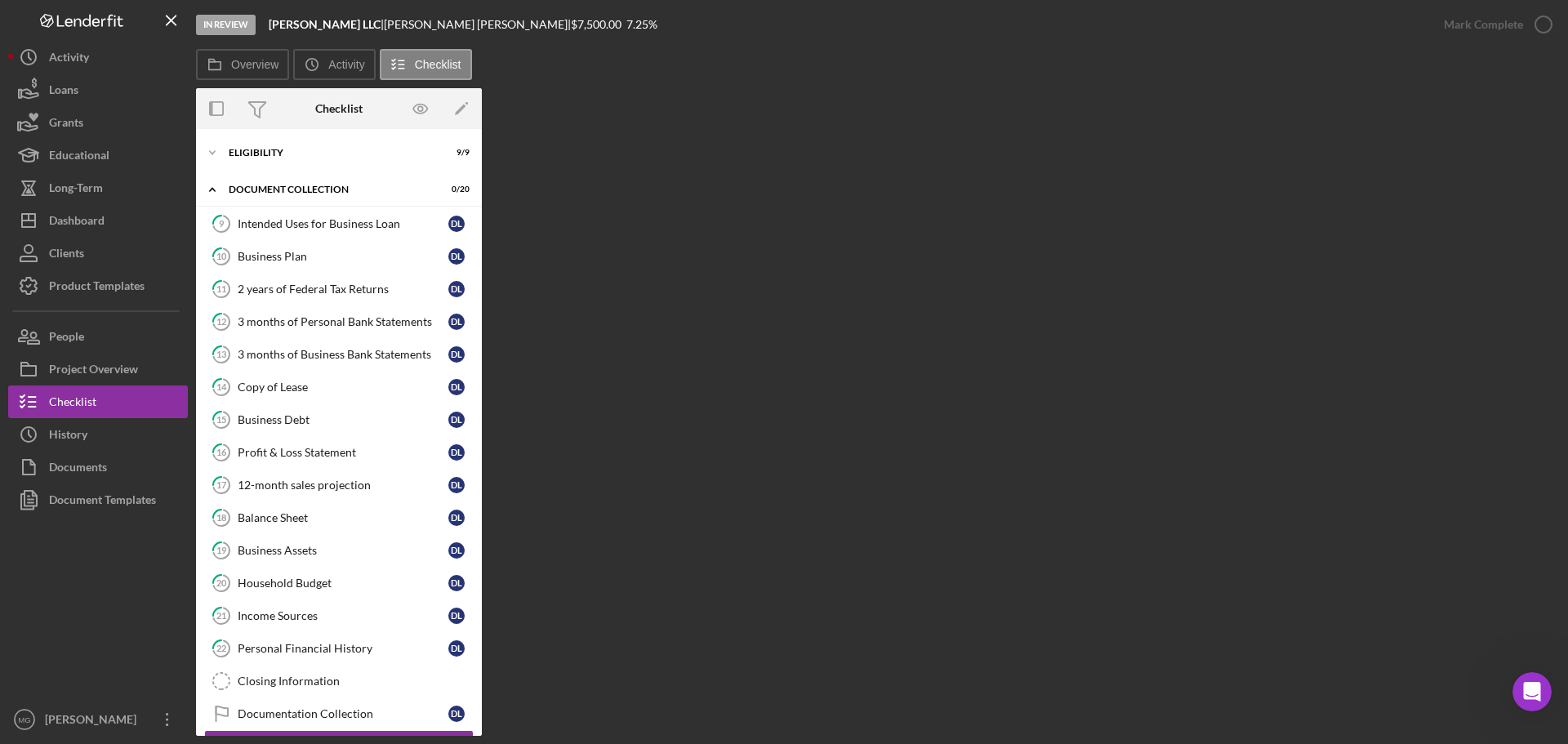
scroll to position [141, 0]
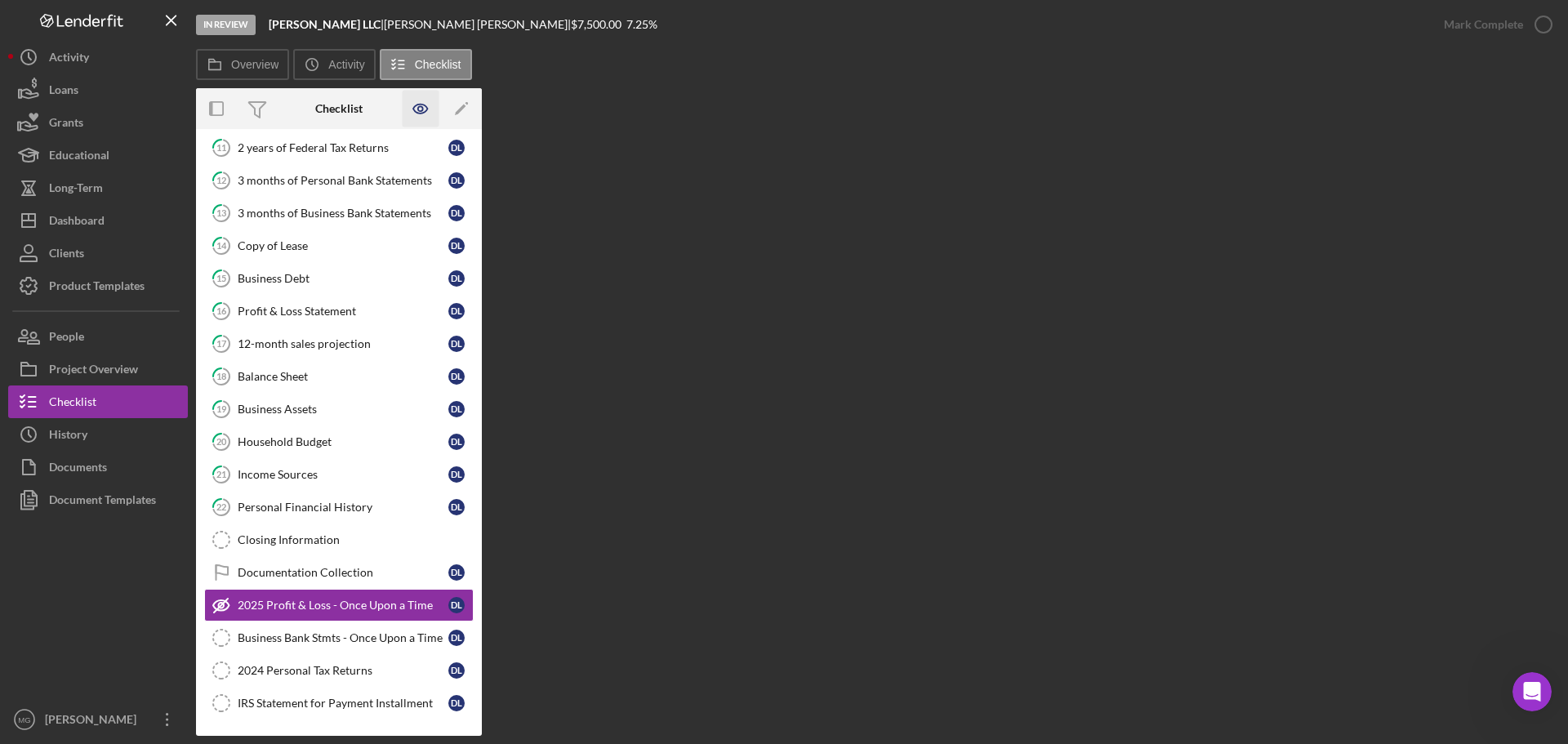
click at [432, 114] on icon "button" at bounding box center [420, 108] width 37 height 37
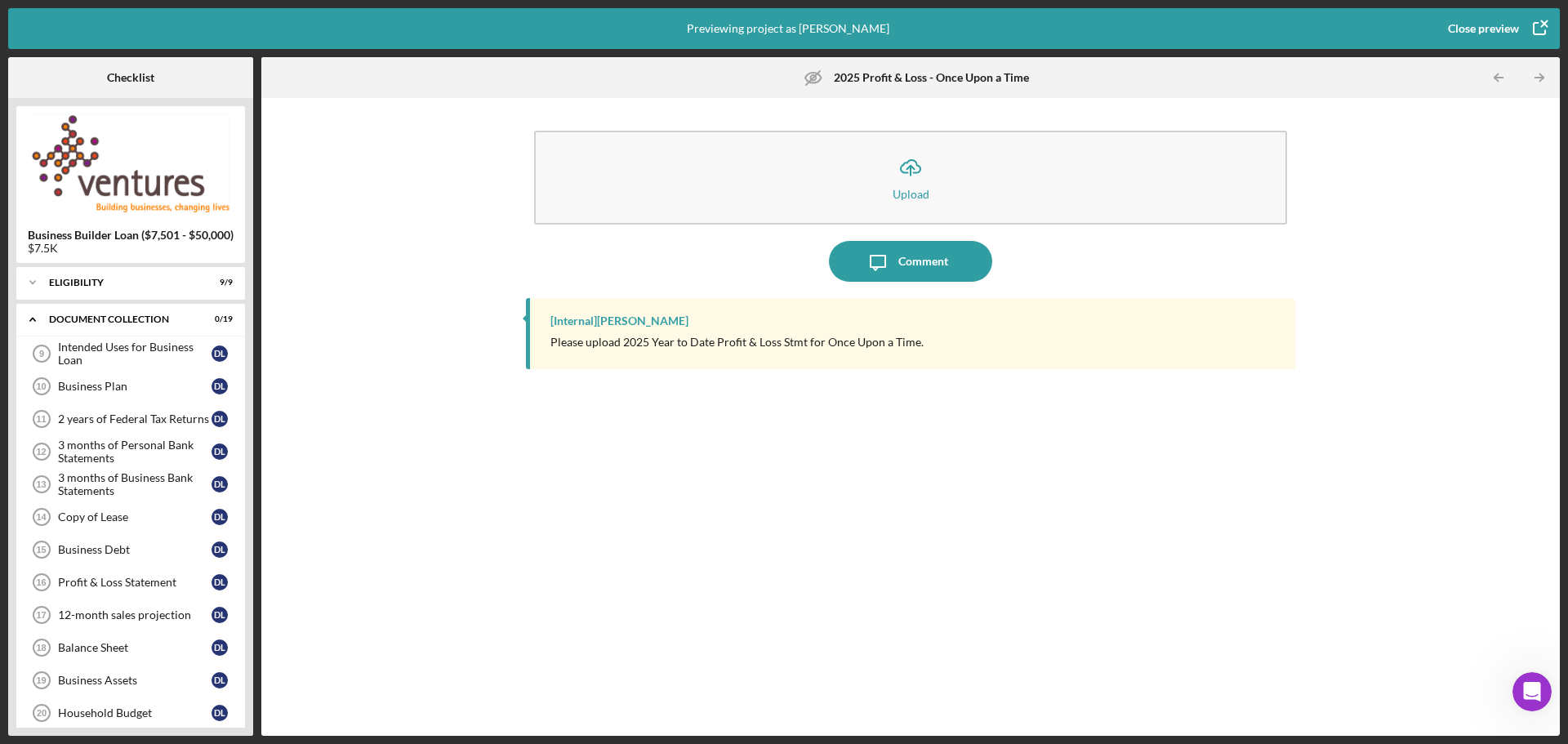
scroll to position [247, 0]
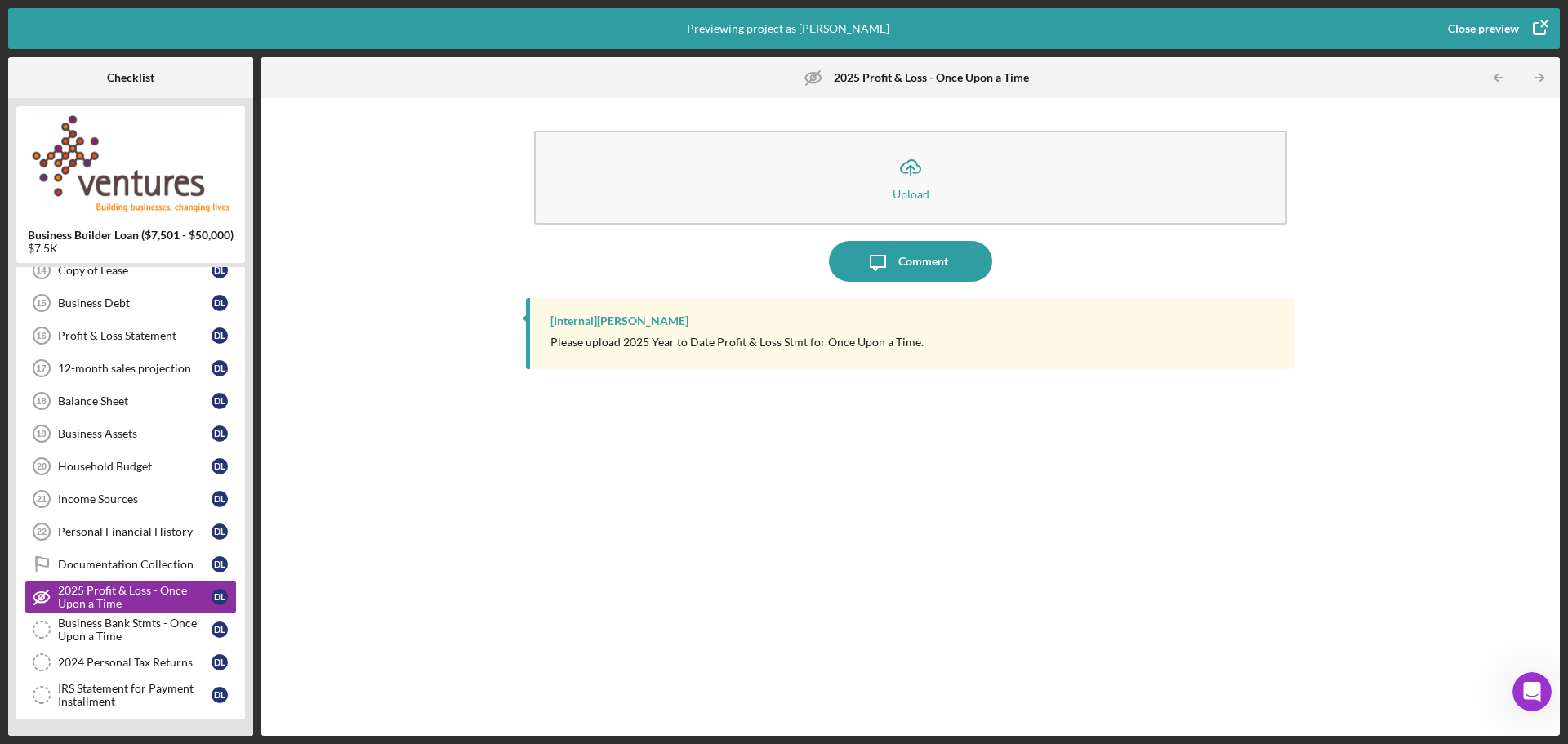
click at [1543, 23] on g "button" at bounding box center [1543, 23] width 11 height 11
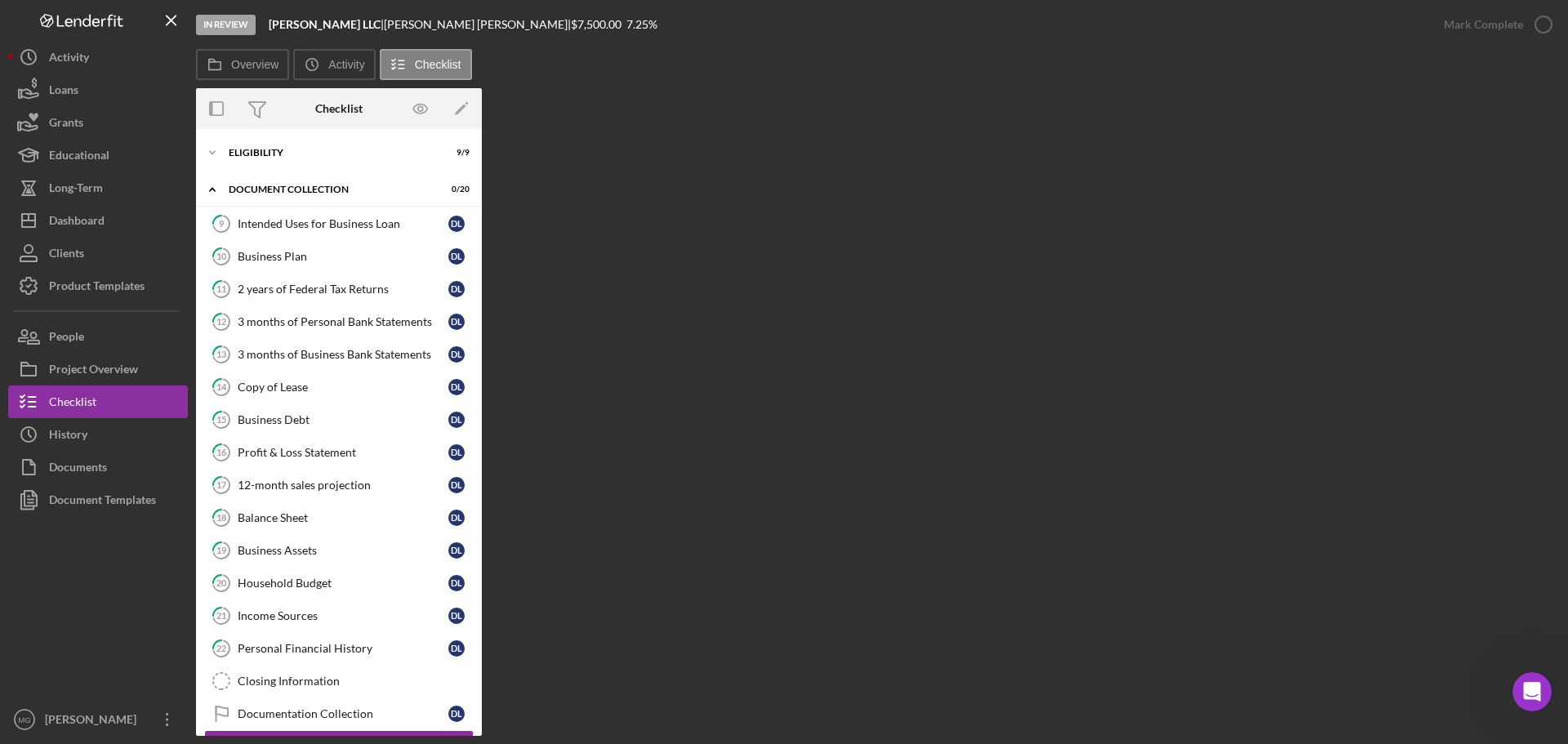
scroll to position [141, 0]
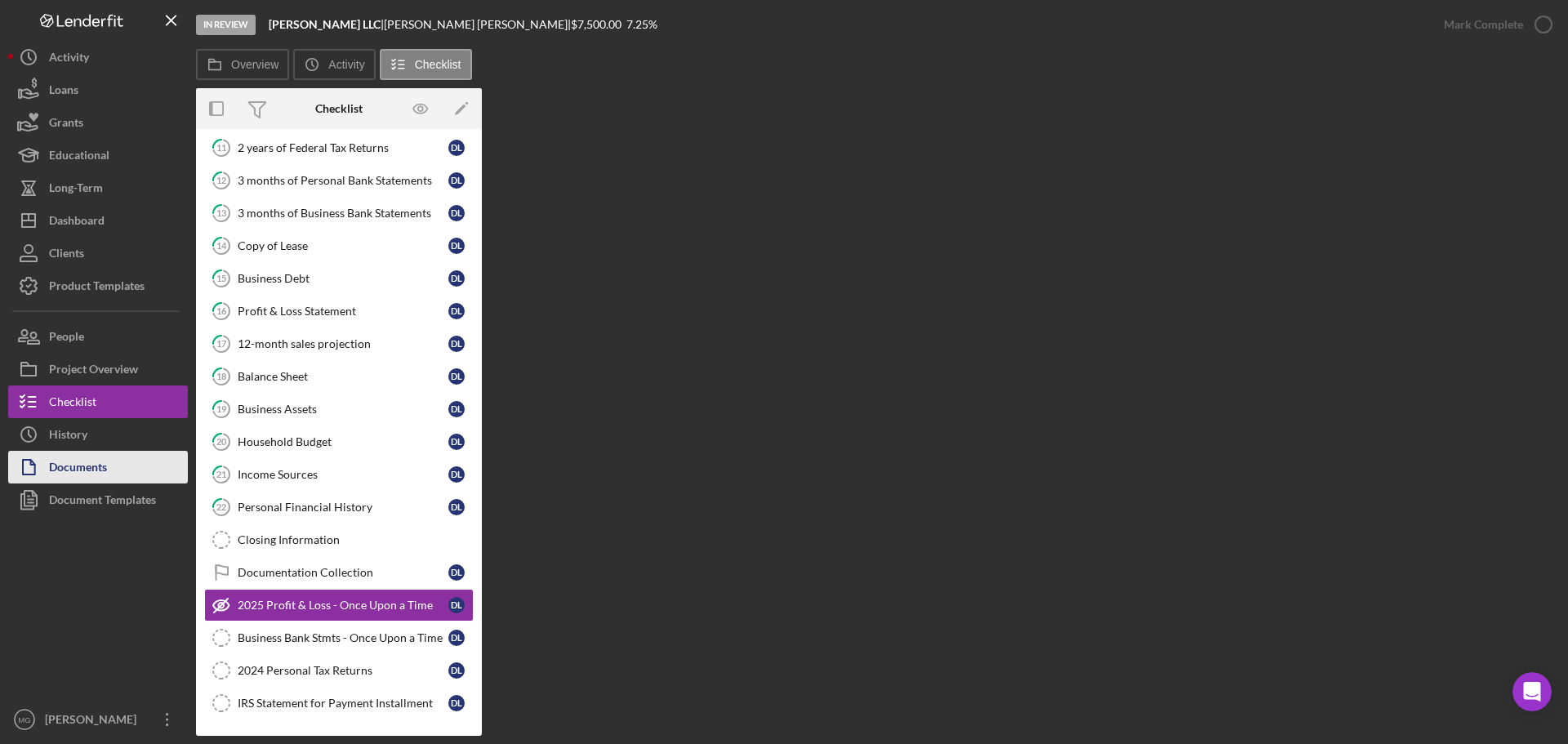
click at [81, 473] on div "Documents" at bounding box center [78, 469] width 58 height 37
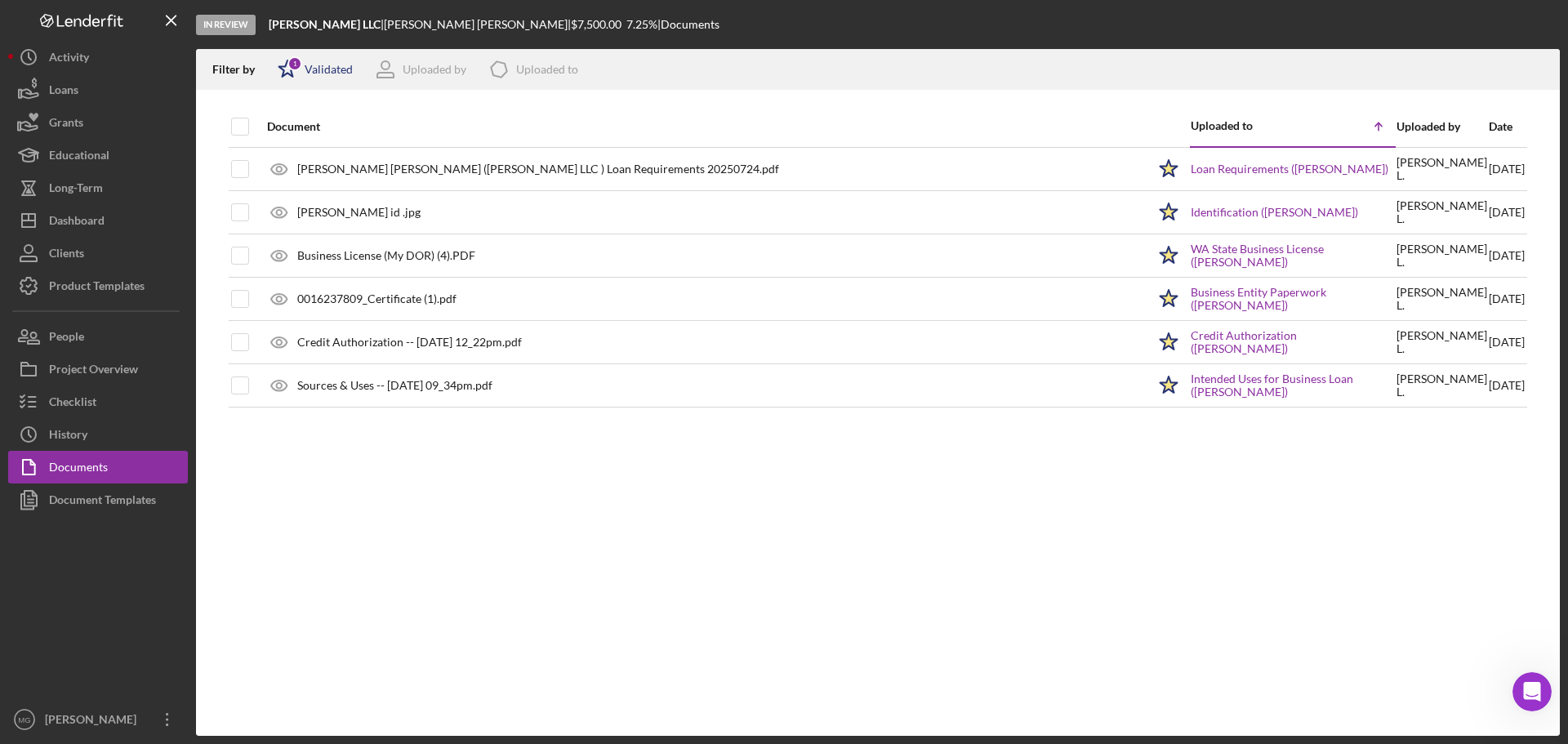
click at [333, 63] on div "Validated" at bounding box center [329, 69] width 48 height 13
click at [335, 129] on div "Validated" at bounding box center [327, 129] width 48 height 13
checkbox input "false"
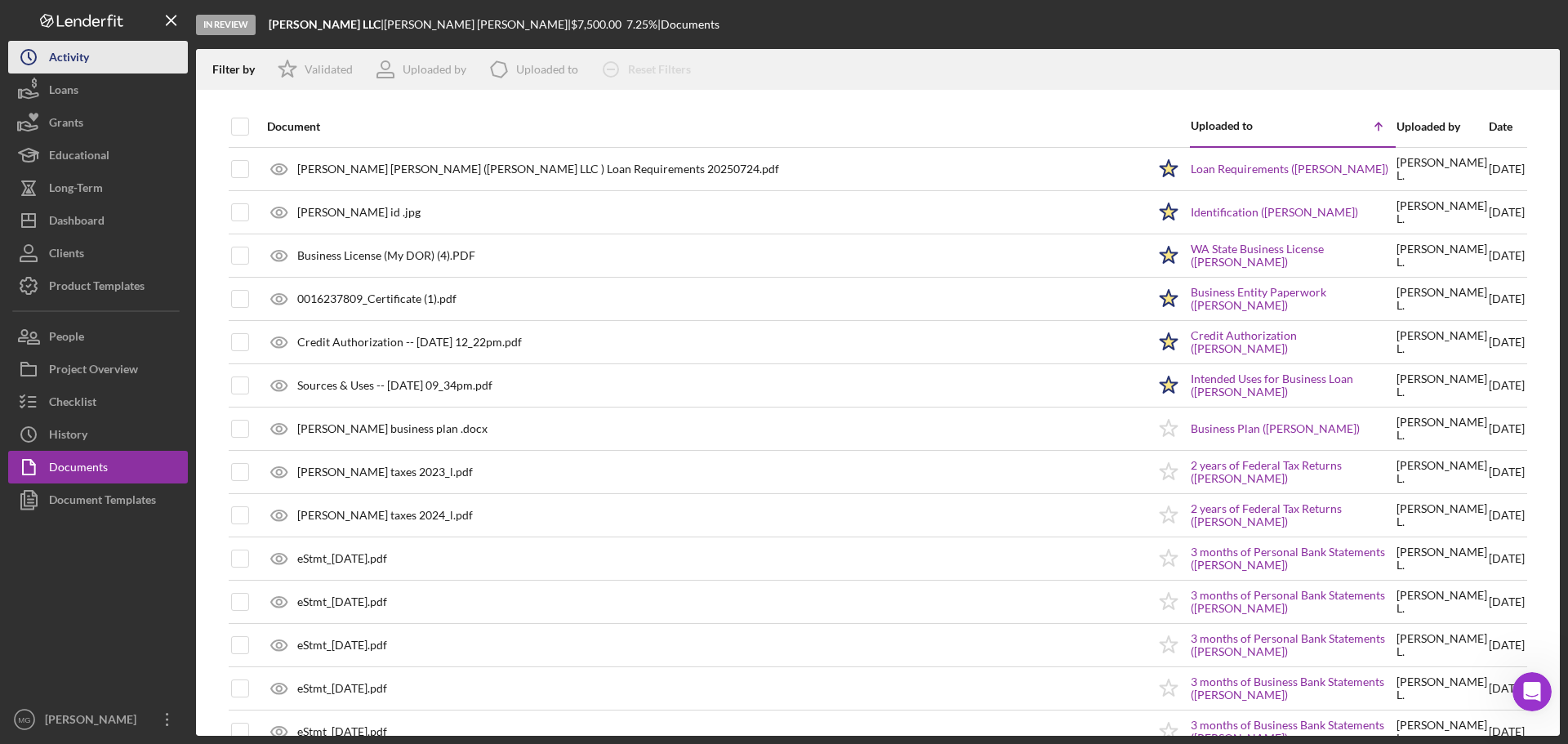
click at [57, 58] on div "Activity" at bounding box center [68, 59] width 40 height 37
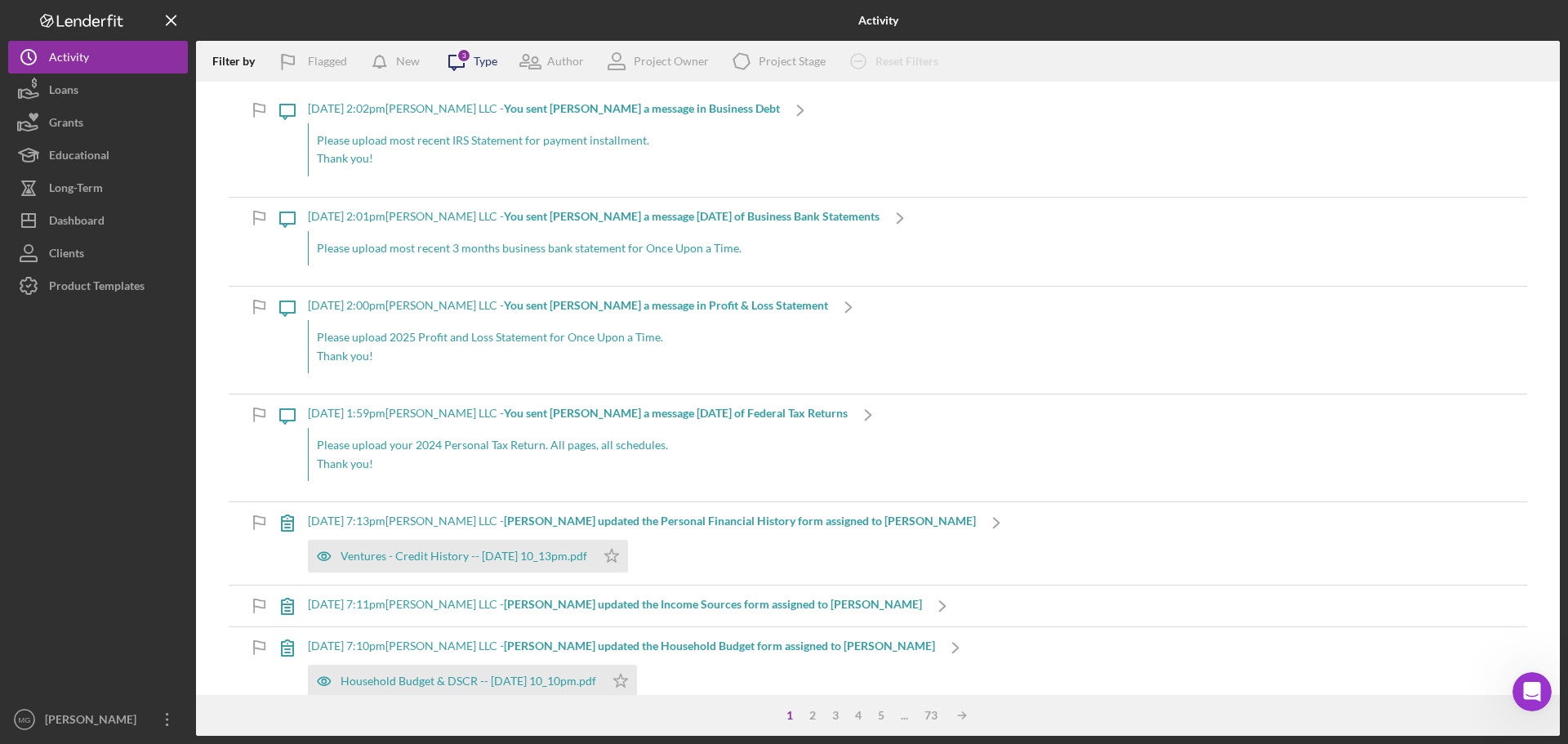
click at [476, 62] on icon "Icon/Message" at bounding box center [456, 62] width 41 height 41
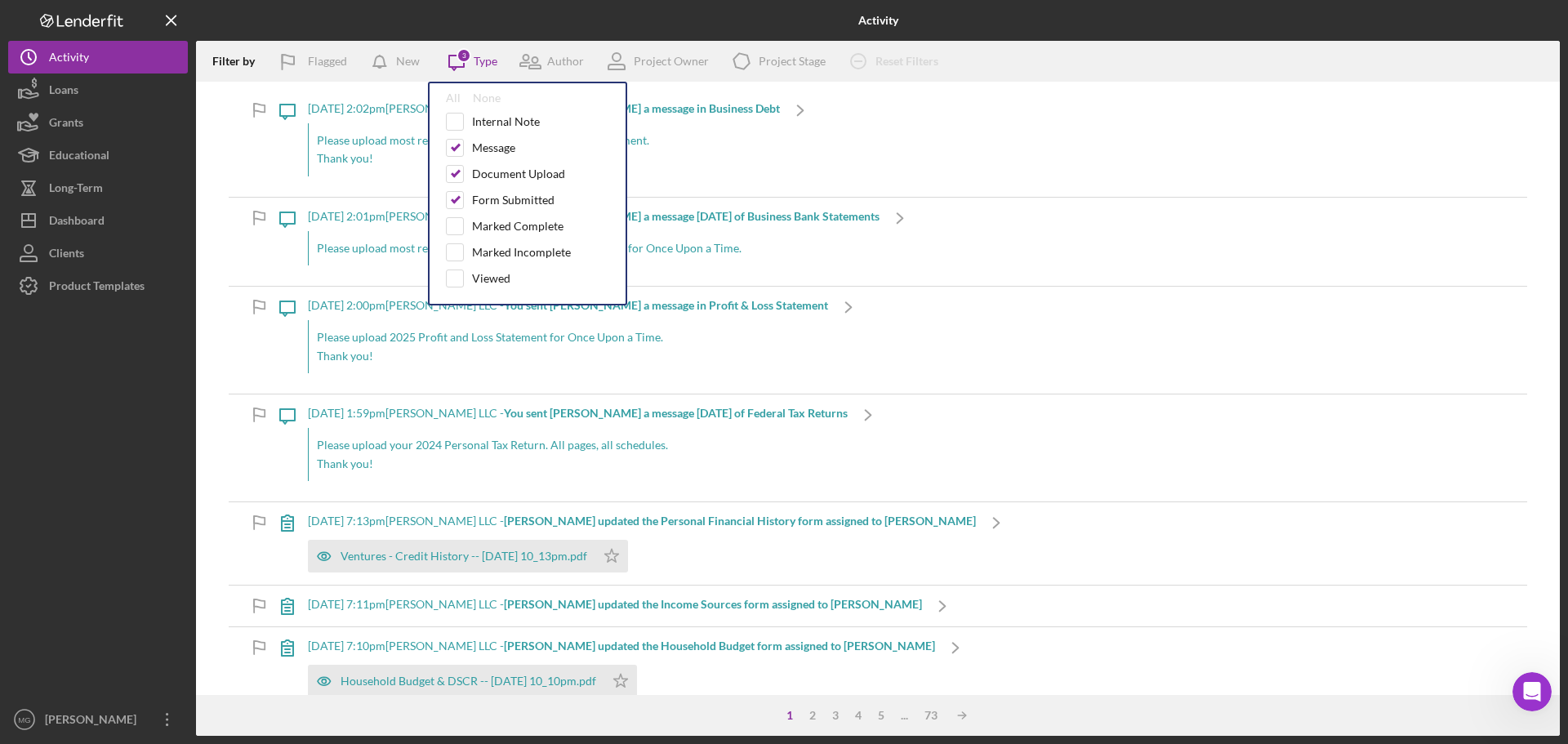
click at [440, 91] on div "All None Internal Note Message Document Upload Form Submitted Marked Complete M…" at bounding box center [527, 194] width 199 height 224
click at [454, 93] on div "All" at bounding box center [453, 97] width 15 height 13
checkbox input "true"
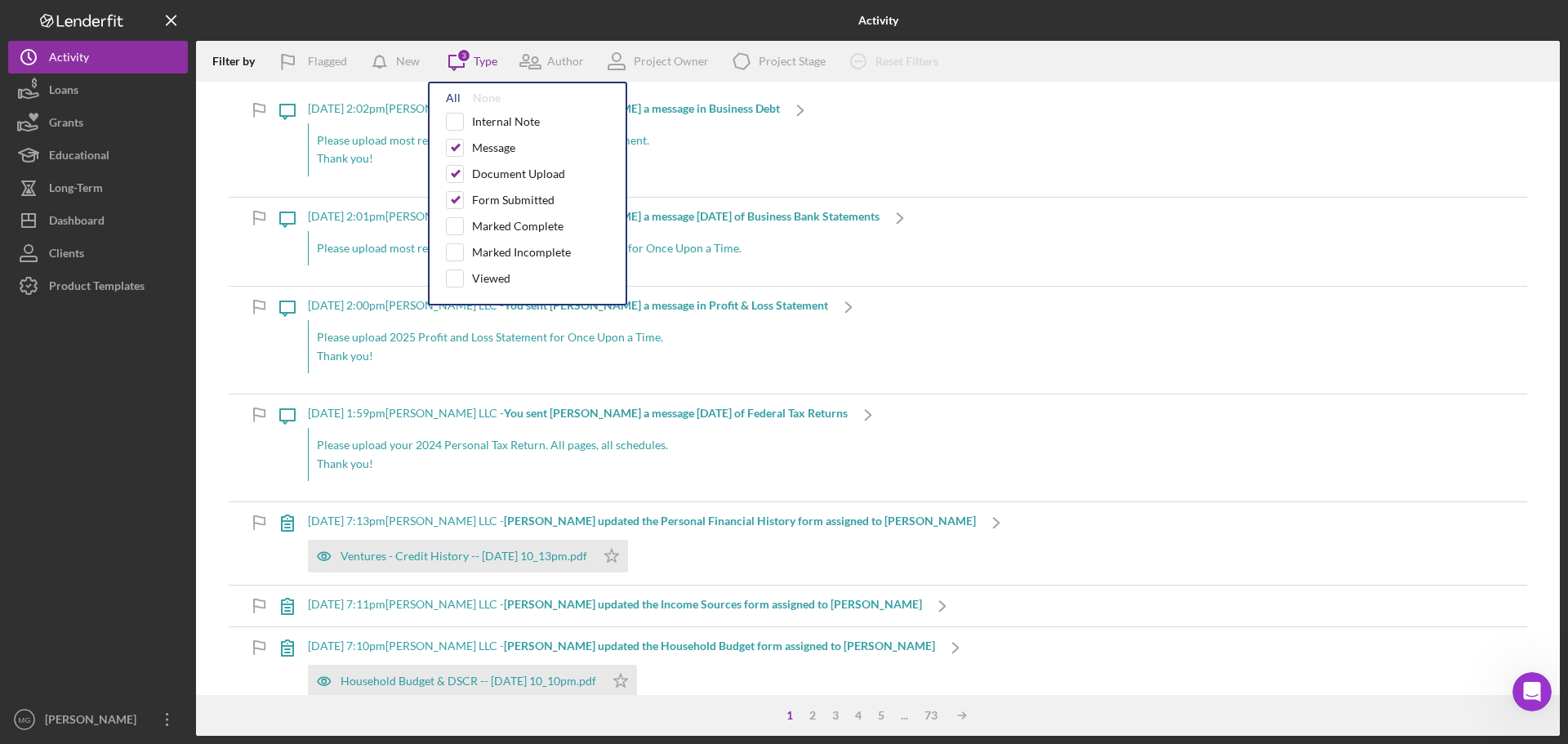
checkbox input "true"
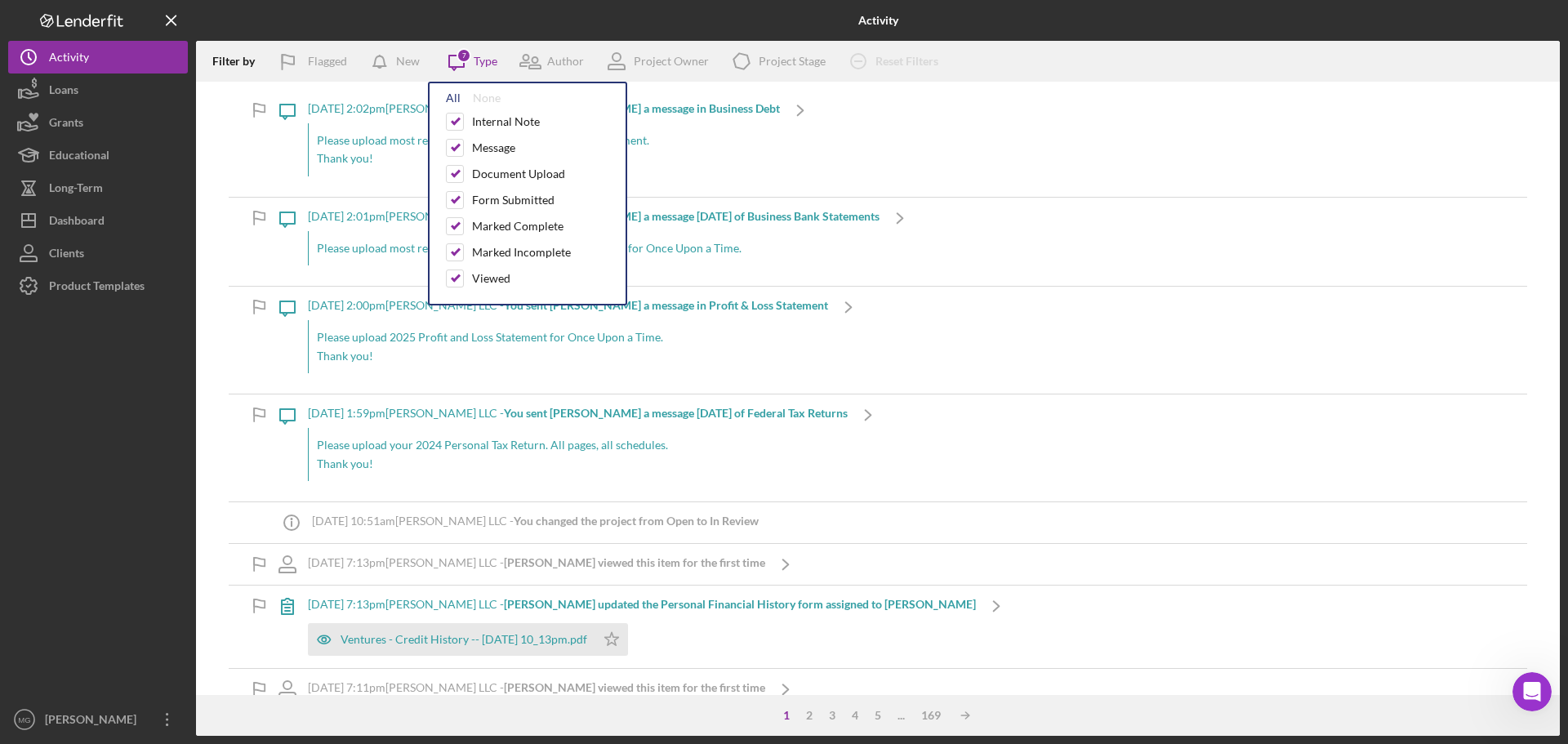
click at [454, 94] on div "All" at bounding box center [453, 97] width 15 height 13
click at [454, 97] on div "All" at bounding box center [453, 97] width 15 height 13
click at [453, 95] on div "All" at bounding box center [453, 97] width 15 height 13
click at [499, 97] on div "None" at bounding box center [487, 97] width 28 height 13
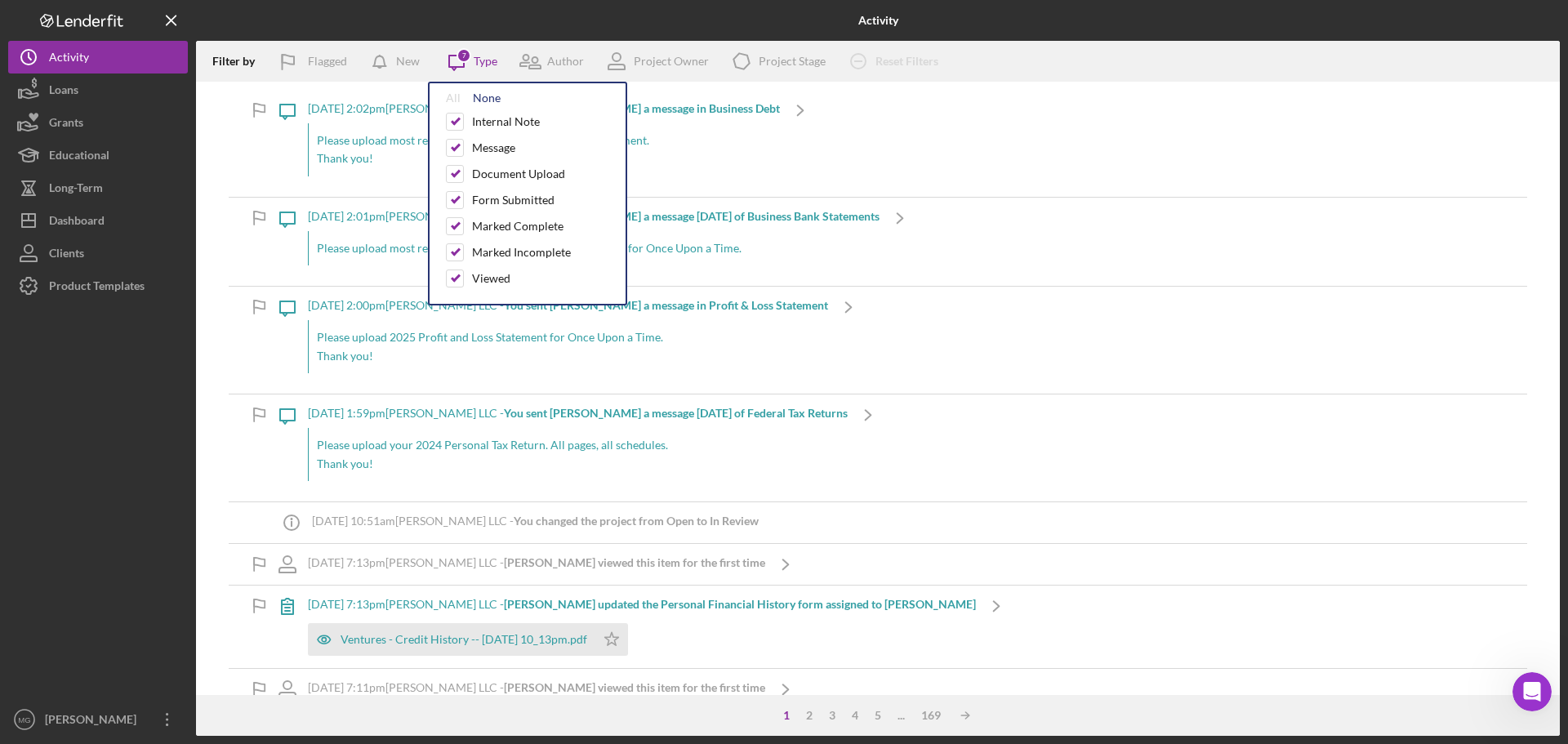
checkbox input "false"
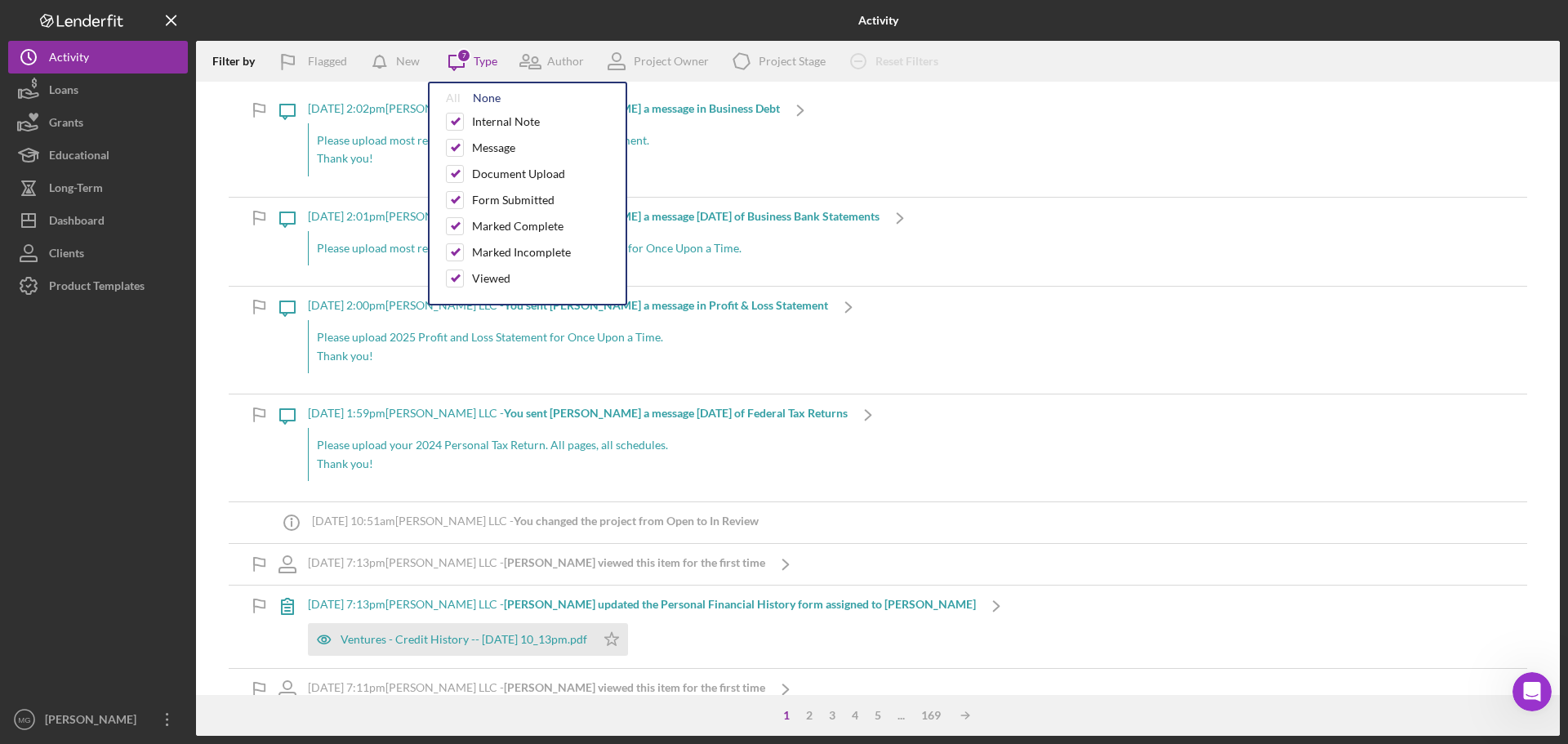
checkbox input "false"
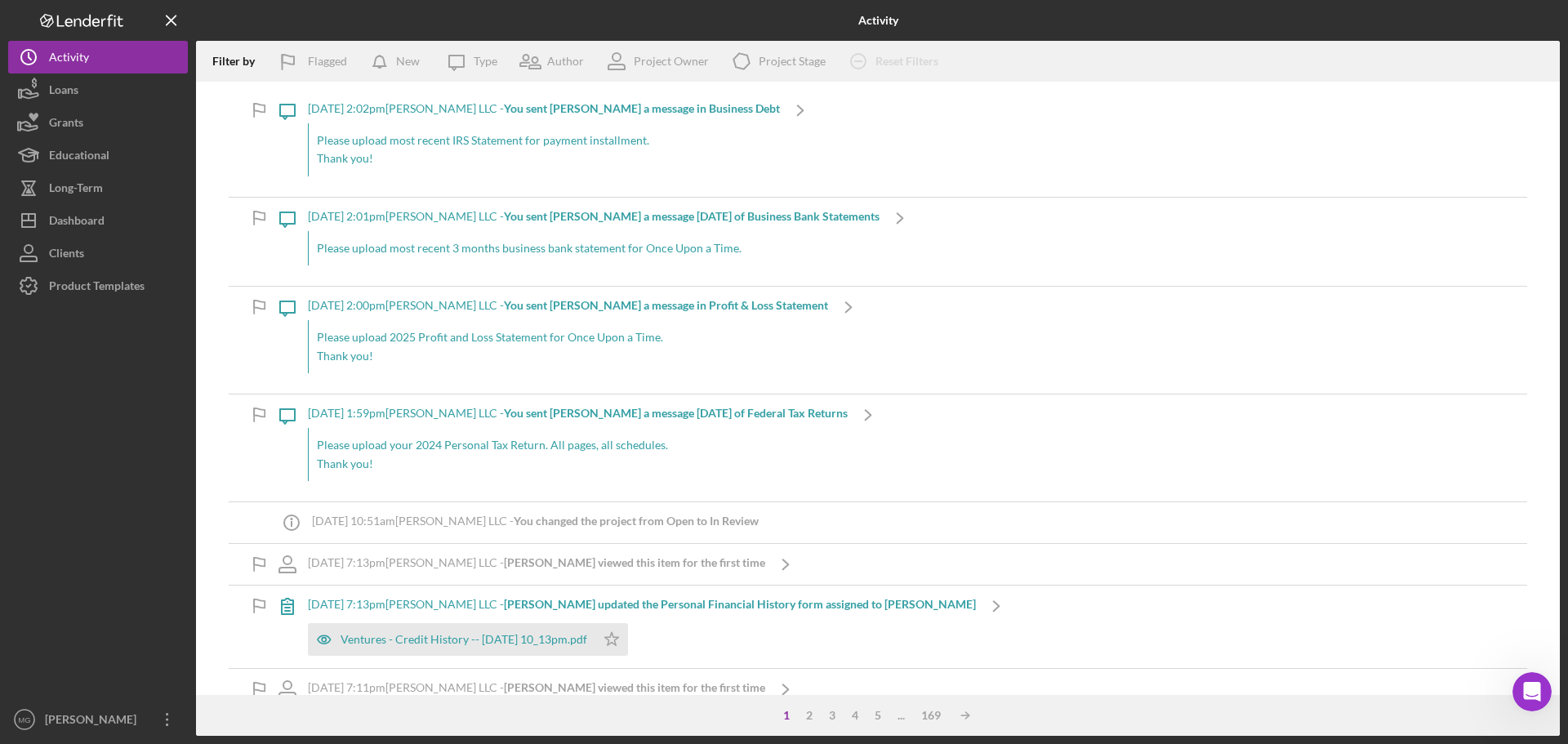
click at [784, 128] on div "Icon/Message [DATE] 2:02pm [PERSON_NAME] LLC - You sent [PERSON_NAME] a message…" at bounding box center [878, 143] width 1298 height 107
click at [177, 20] on icon "Icon/Menu Close" at bounding box center [172, 21] width 37 height 37
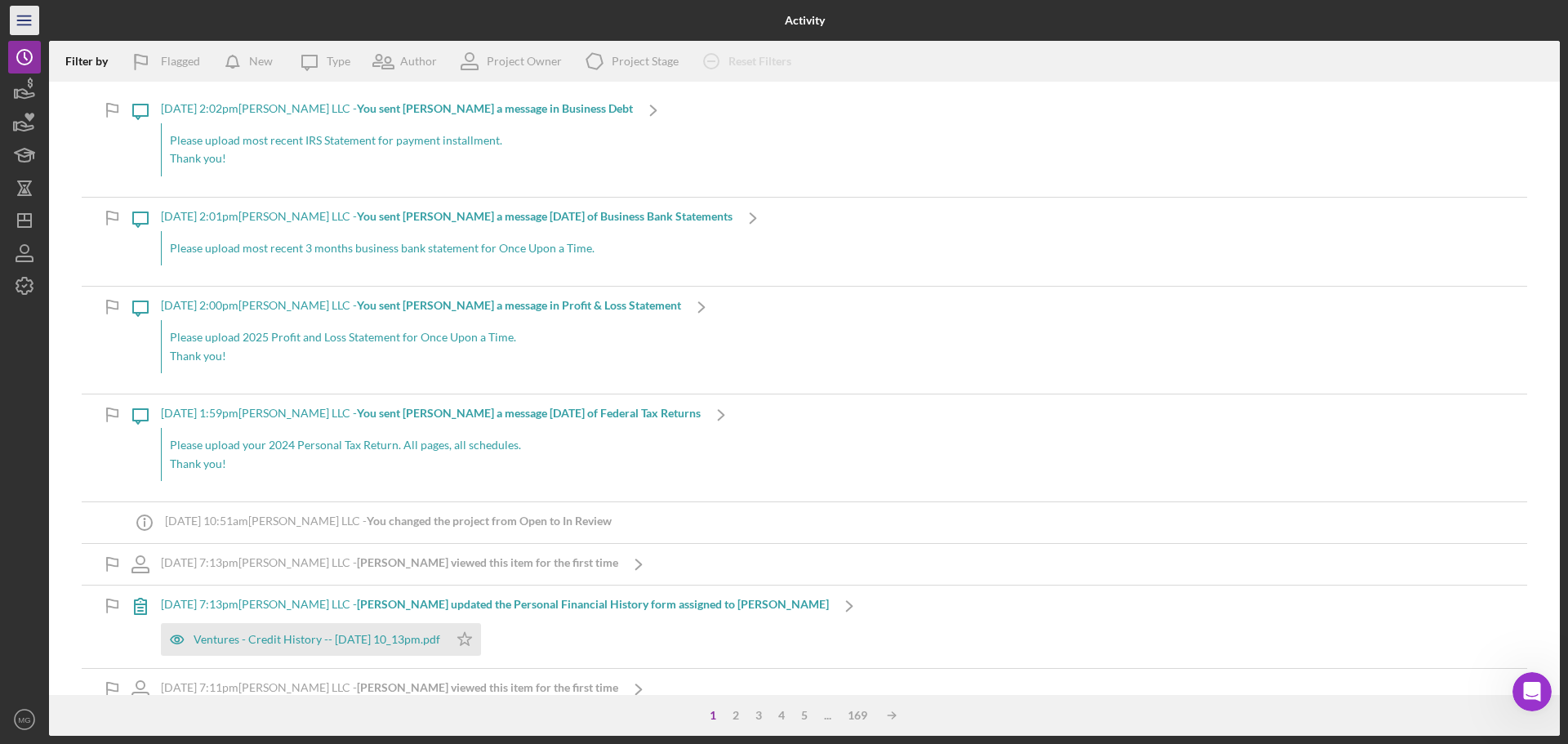
click at [33, 19] on icon "Icon/Menu" at bounding box center [25, 21] width 37 height 37
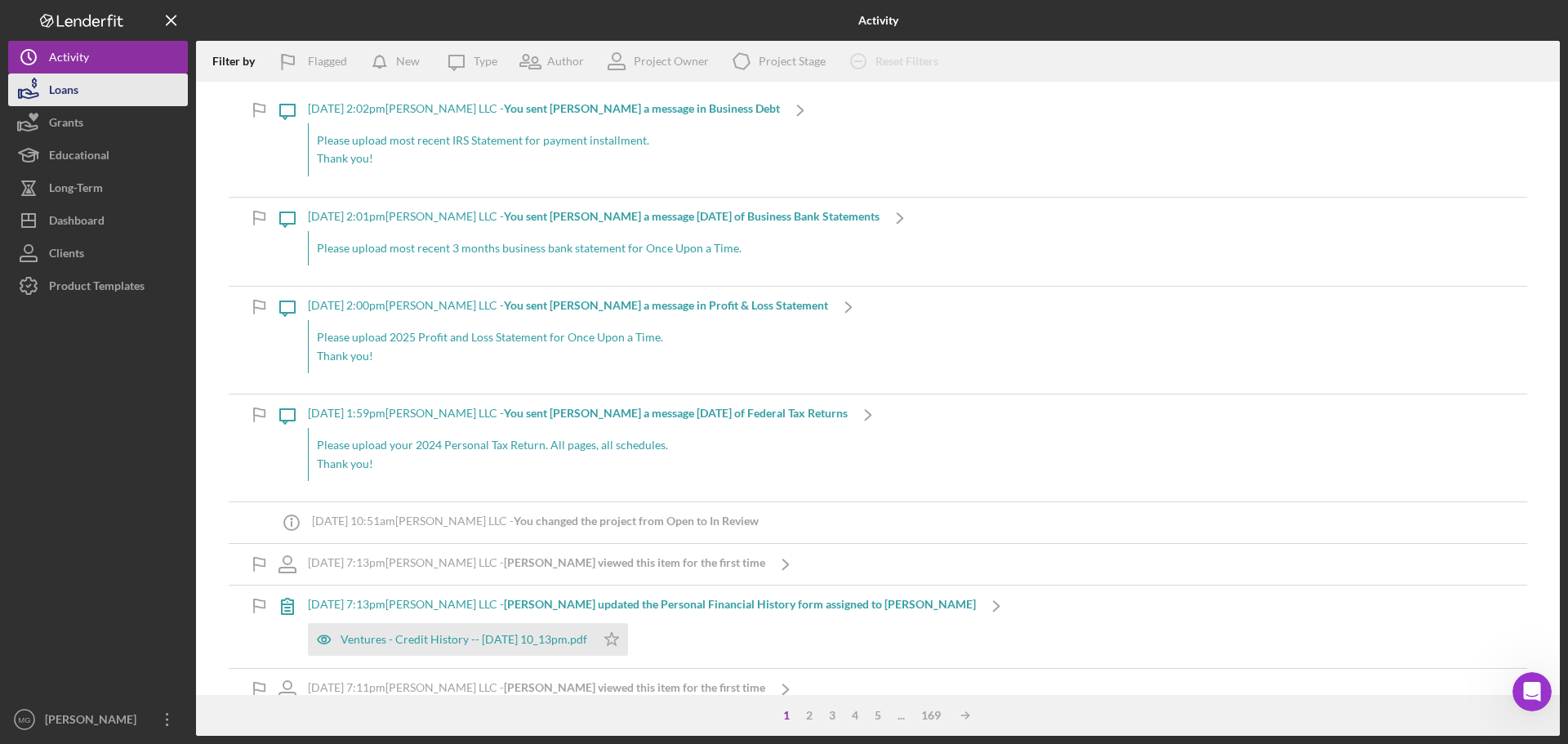
click at [67, 94] on div "Loans" at bounding box center [63, 91] width 29 height 37
